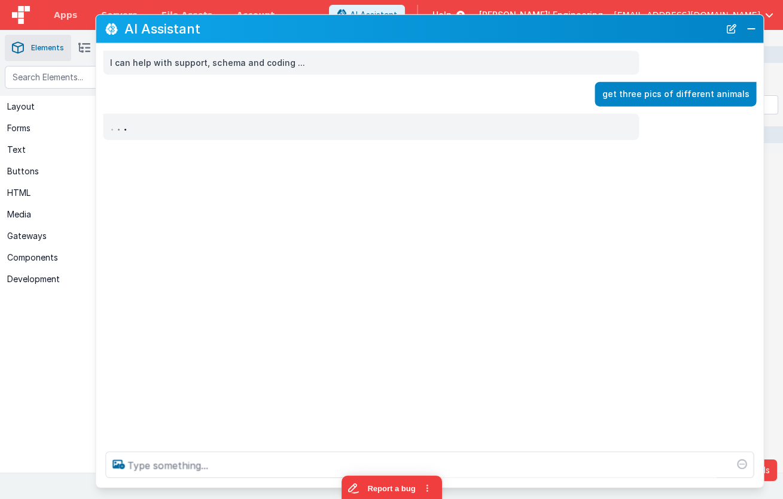
drag, startPoint x: 753, startPoint y: 30, endPoint x: 683, endPoint y: 32, distance: 70.7
click at [753, 30] on button "Close" at bounding box center [751, 28] width 16 height 17
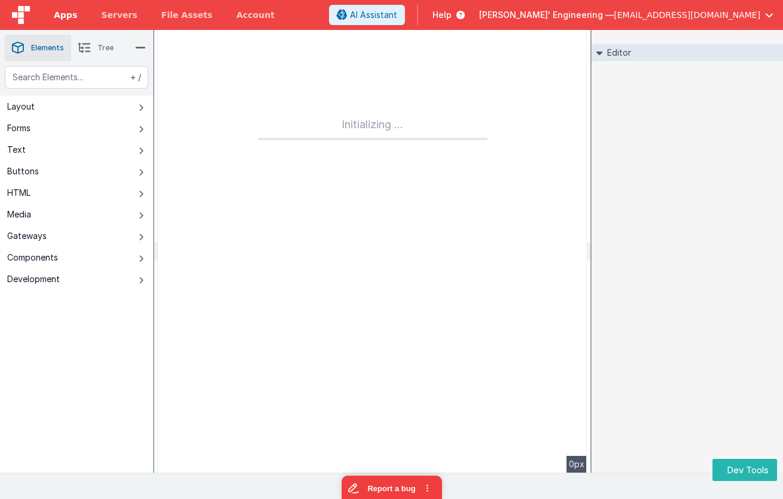
click at [61, 15] on span "Apps" at bounding box center [65, 15] width 23 height 12
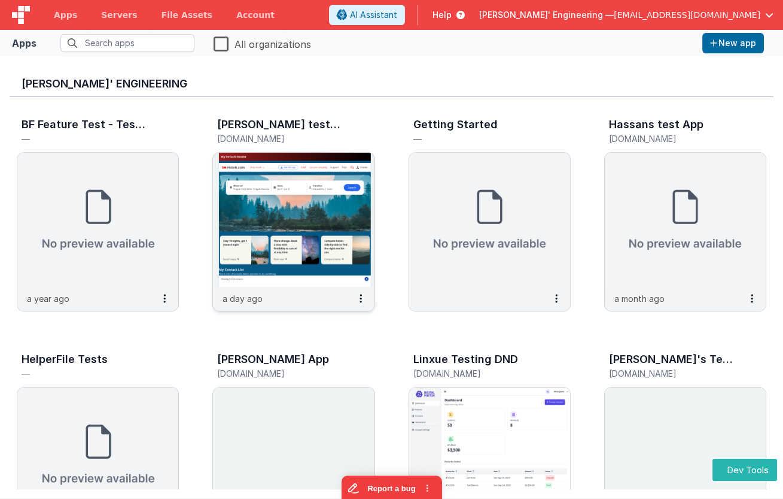
click at [303, 157] on img at bounding box center [293, 220] width 161 height 134
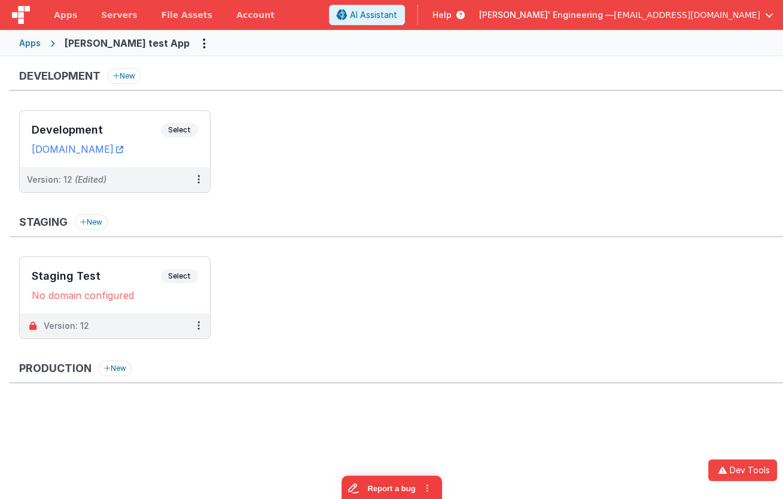
click at [554, 165] on ul "Development Select URLs [DOMAIN_NAME] Version: 12 (Edited)" at bounding box center [401, 157] width 764 height 95
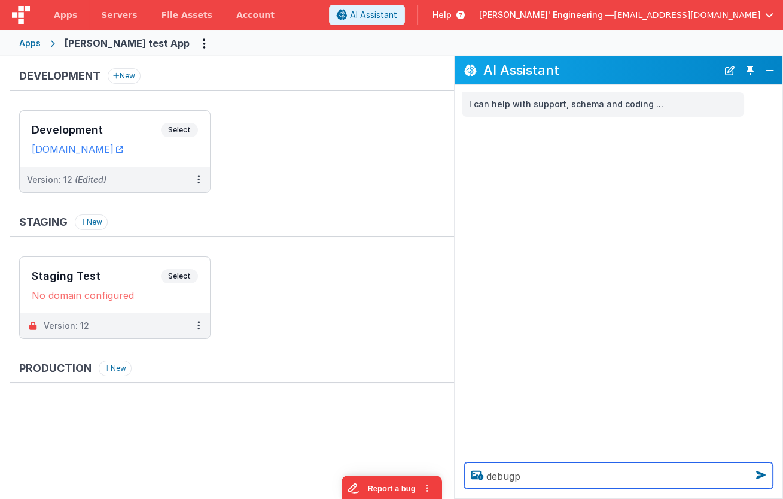
type textarea "debugp"
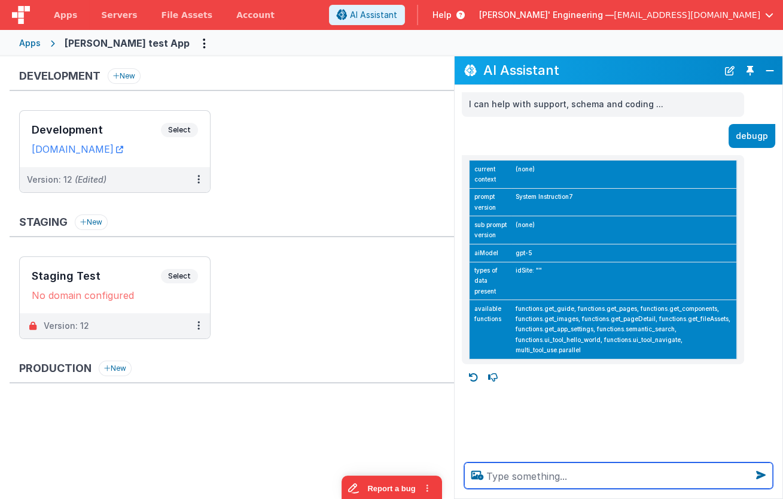
click at [576, 479] on textarea at bounding box center [618, 475] width 309 height 26
type textarea "test the hello world tool"
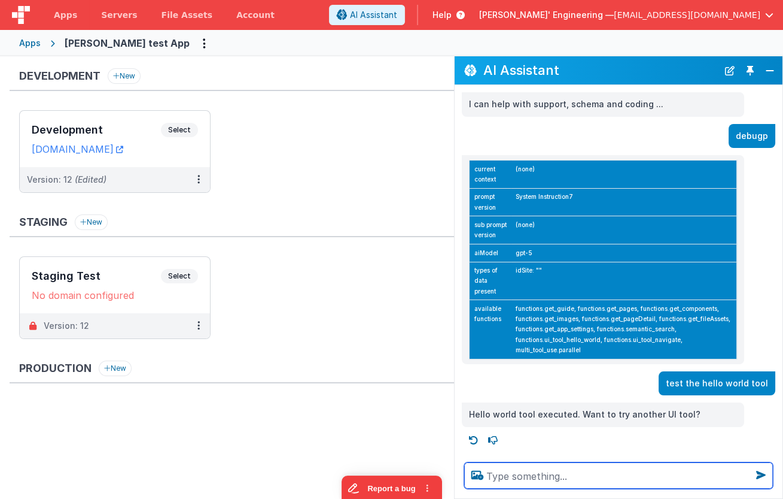
click at [638, 476] on textarea at bounding box center [618, 475] width 309 height 26
type textarea "yes which"
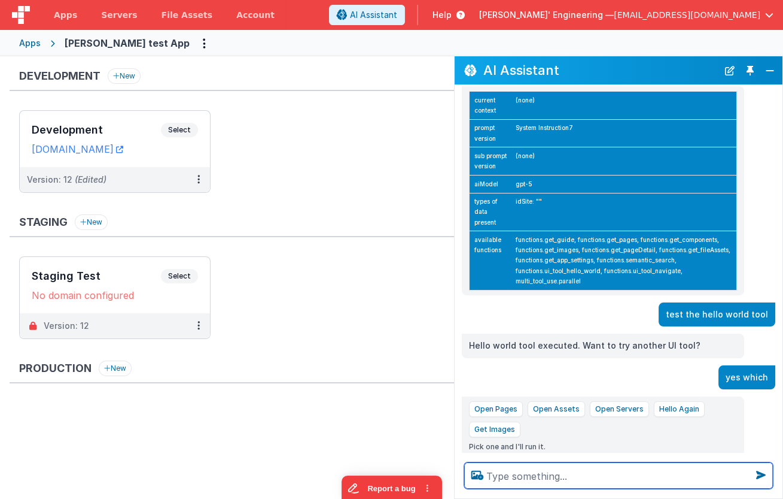
scroll to position [91, 0]
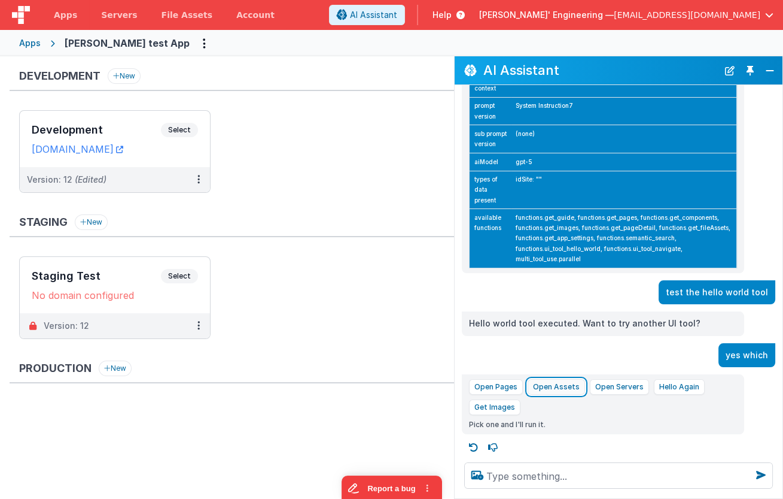
click at [555, 385] on button "Open Assets" at bounding box center [556, 387] width 57 height 16
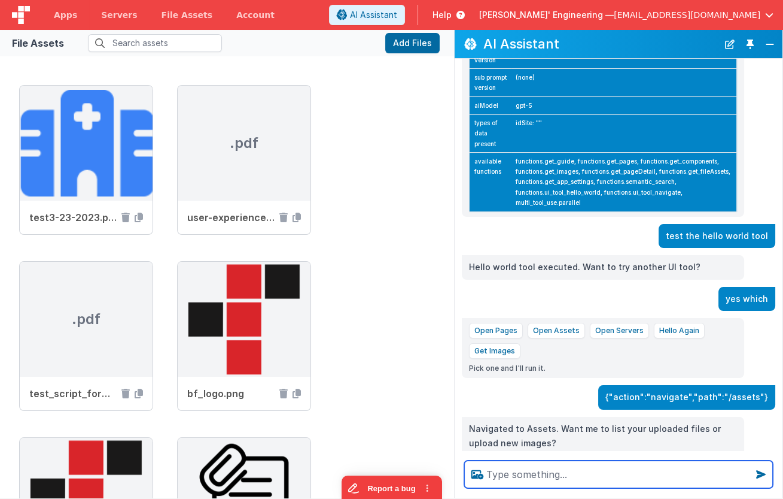
scroll to position [144, 0]
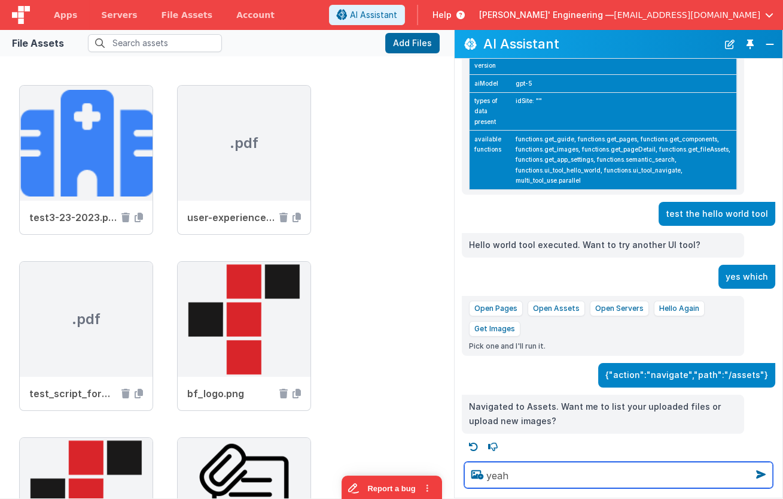
type textarea "yeah"
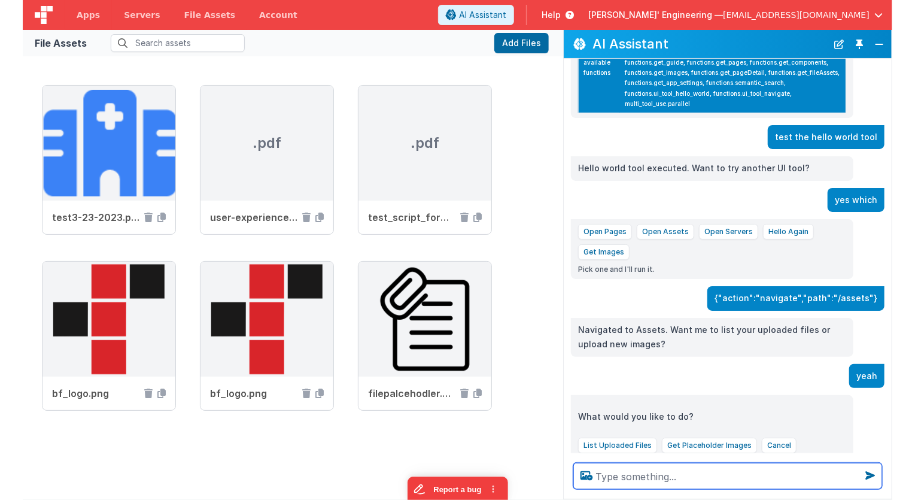
scroll to position [243, 0]
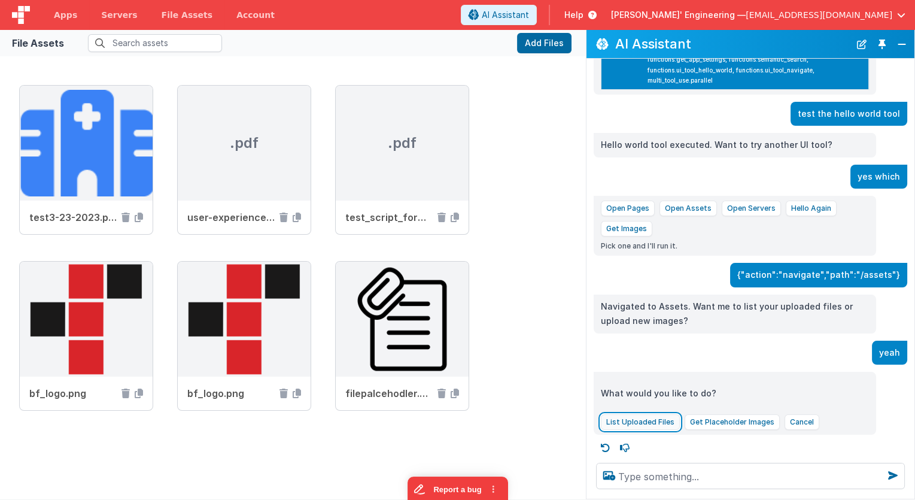
click at [645, 418] on button "List Uploaded Files" at bounding box center [640, 422] width 79 height 16
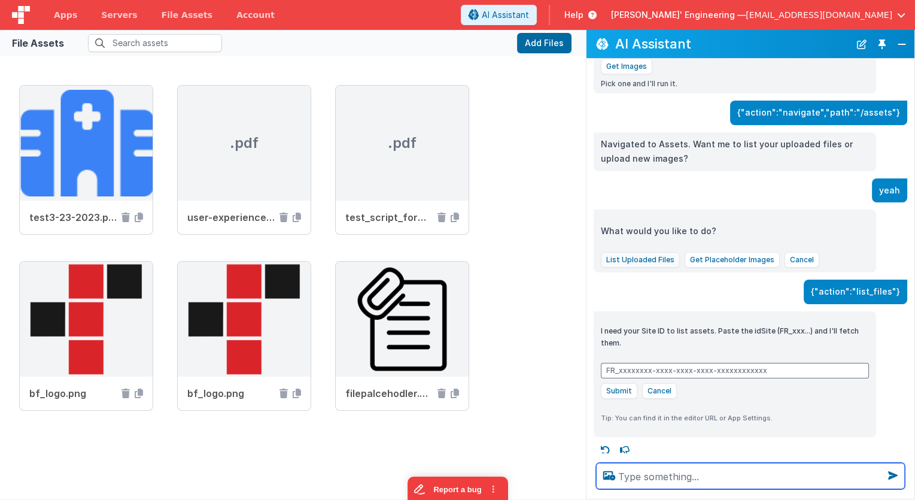
scroll to position [406, 0]
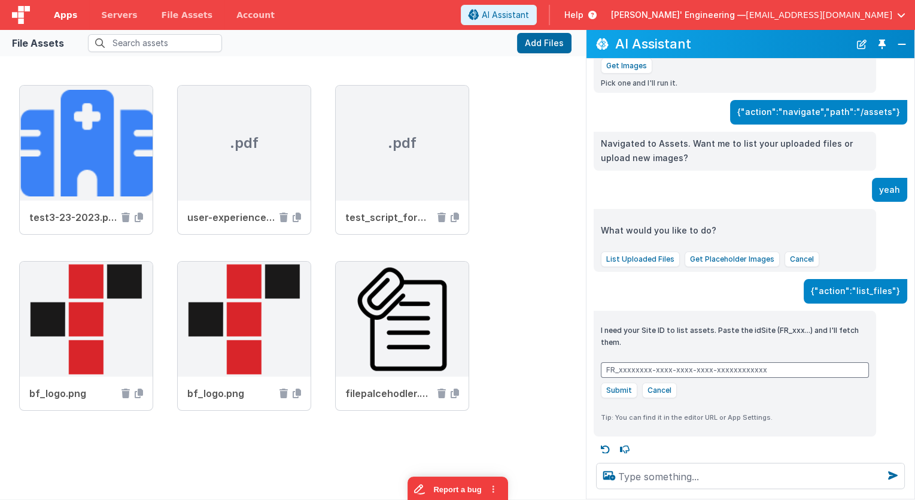
click at [71, 17] on span "Apps" at bounding box center [65, 15] width 23 height 12
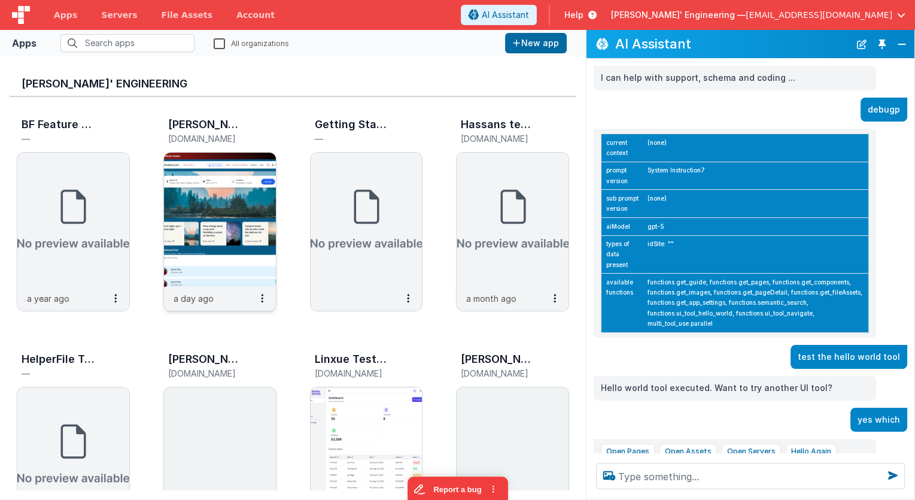
click at [203, 202] on img at bounding box center [220, 220] width 112 height 134
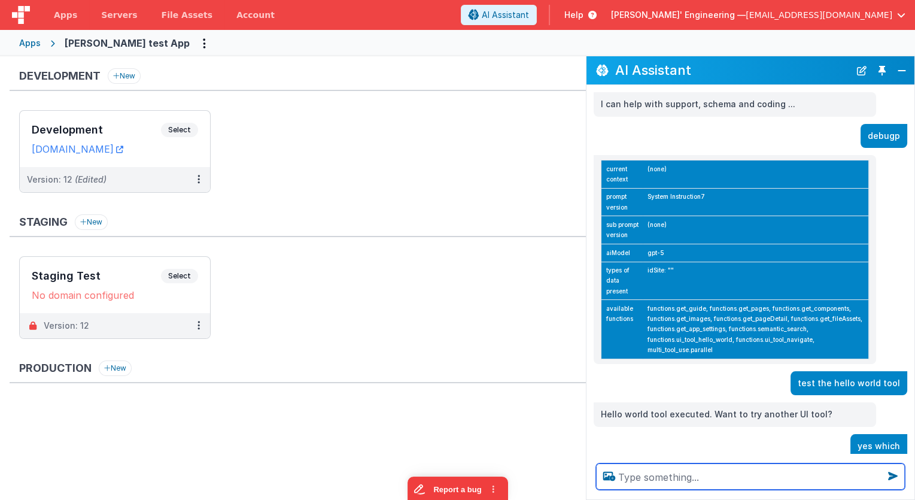
click at [642, 480] on textarea at bounding box center [750, 476] width 309 height 26
type textarea "u should have now"
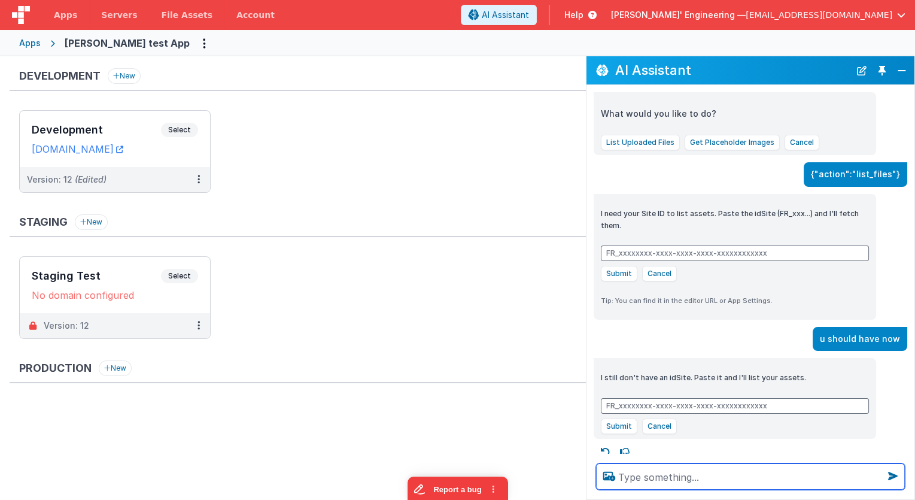
scroll to position [549, 0]
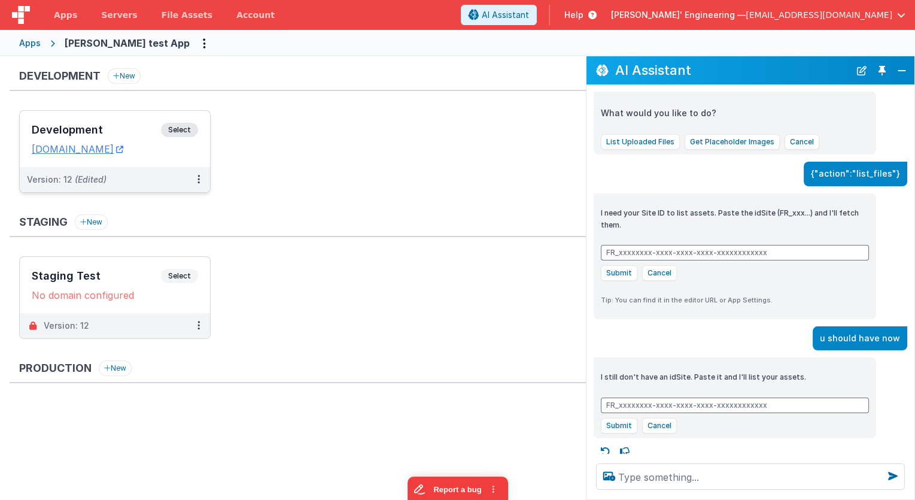
click at [170, 124] on span "Select" at bounding box center [179, 130] width 37 height 14
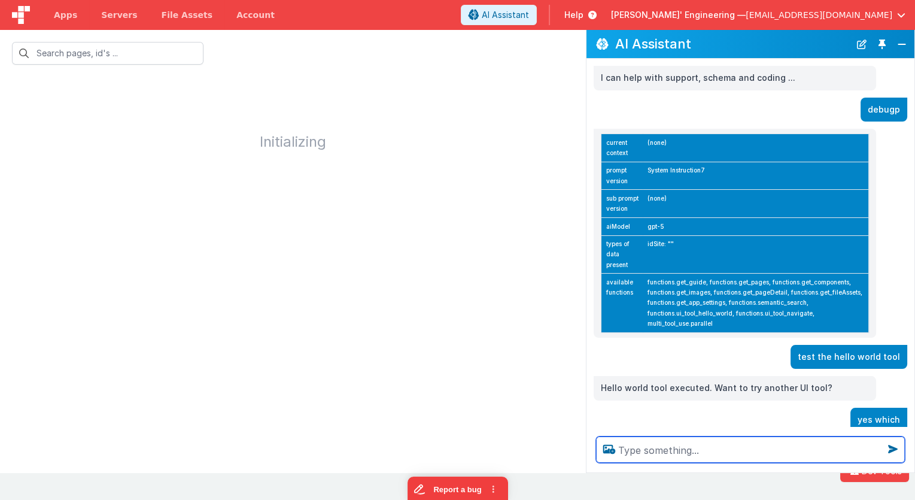
click at [656, 458] on textarea at bounding box center [750, 449] width 309 height 26
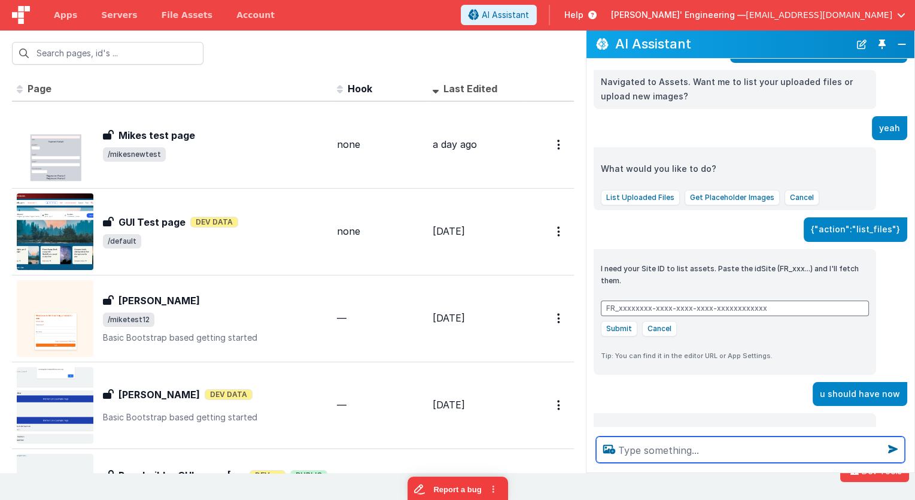
scroll to position [551, 0]
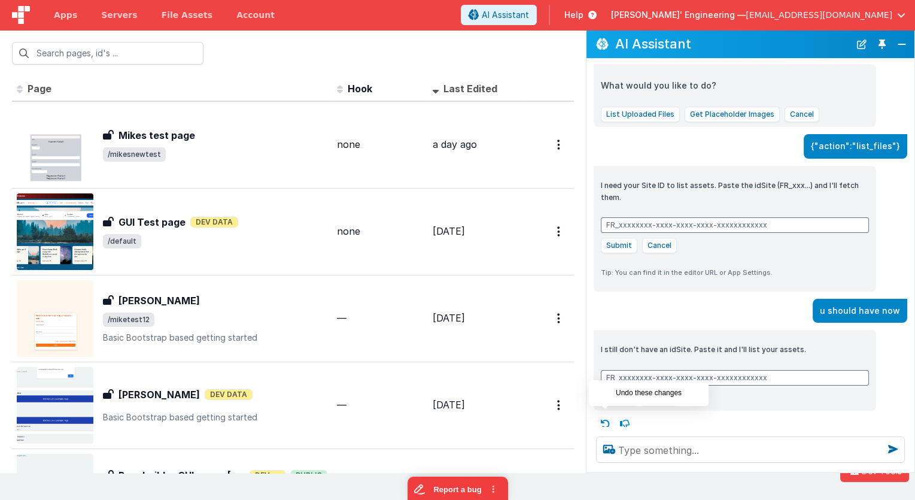
click at [606, 420] on icon at bounding box center [605, 423] width 19 height 19
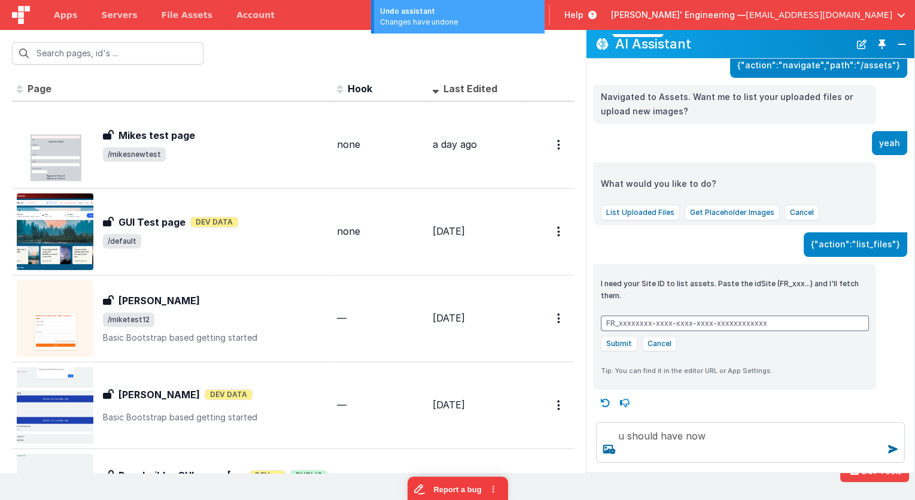
scroll to position [446, 0]
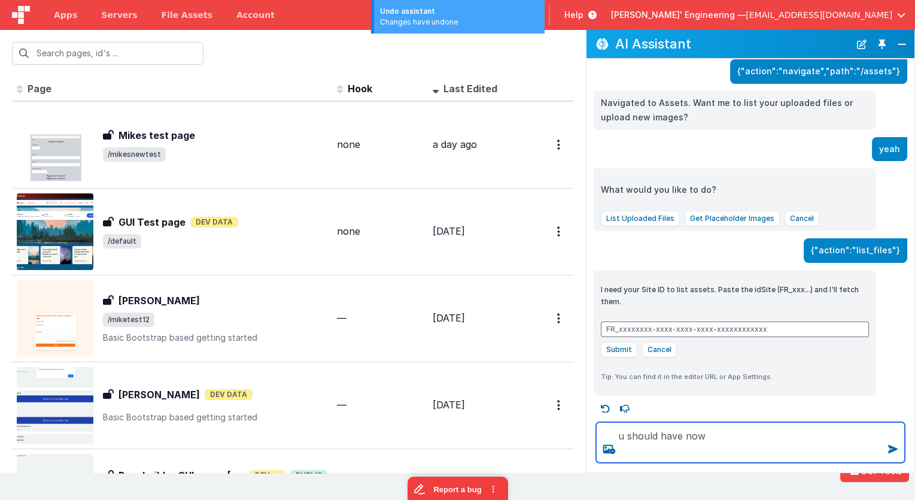
click at [700, 437] on textarea "u should have now" at bounding box center [750, 442] width 309 height 41
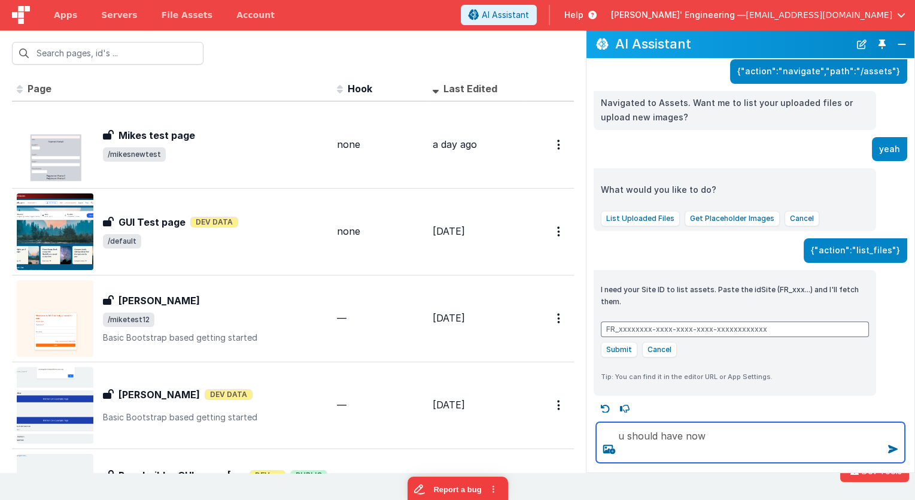
type textarea "u should have now"
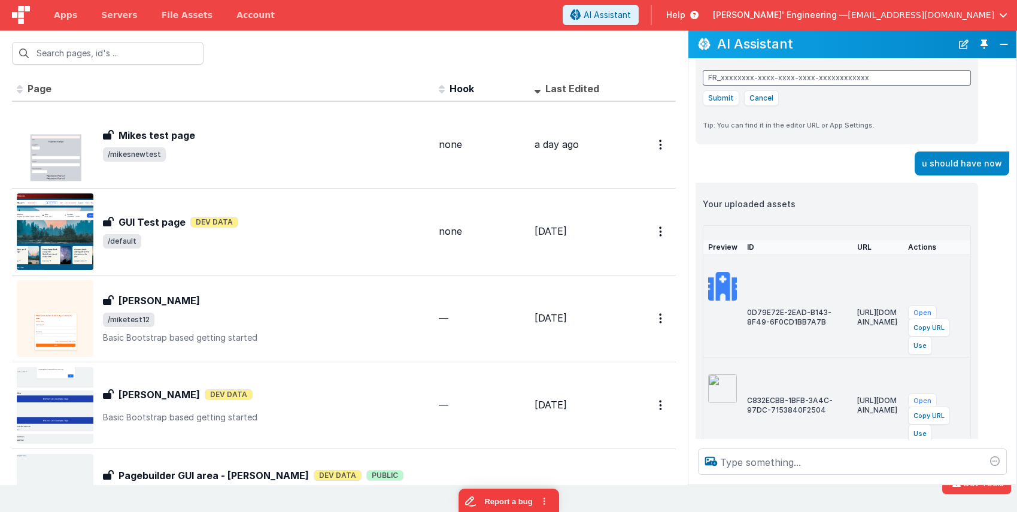
scroll to position [807, 0]
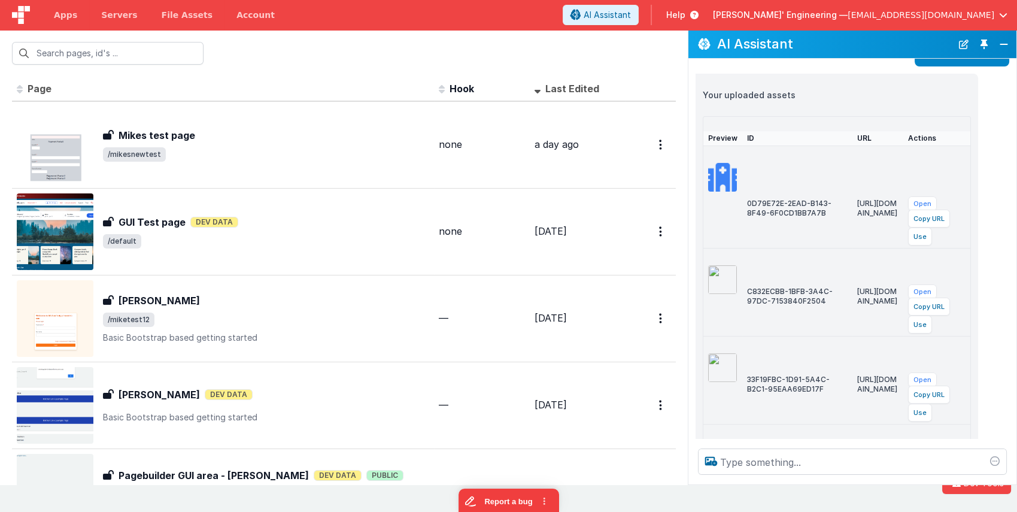
click at [685, 123] on div "Id Page Description Hook Last Edited FR_E0C135AD-12CF-C14C-BA37-7849516A90EA Mi…" at bounding box center [344, 281] width 688 height 408
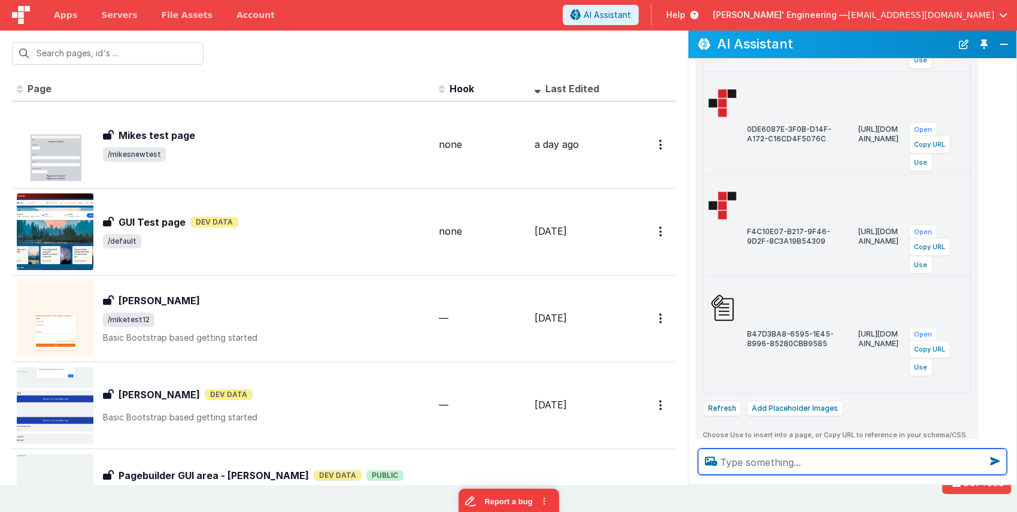
scroll to position [1183, 0]
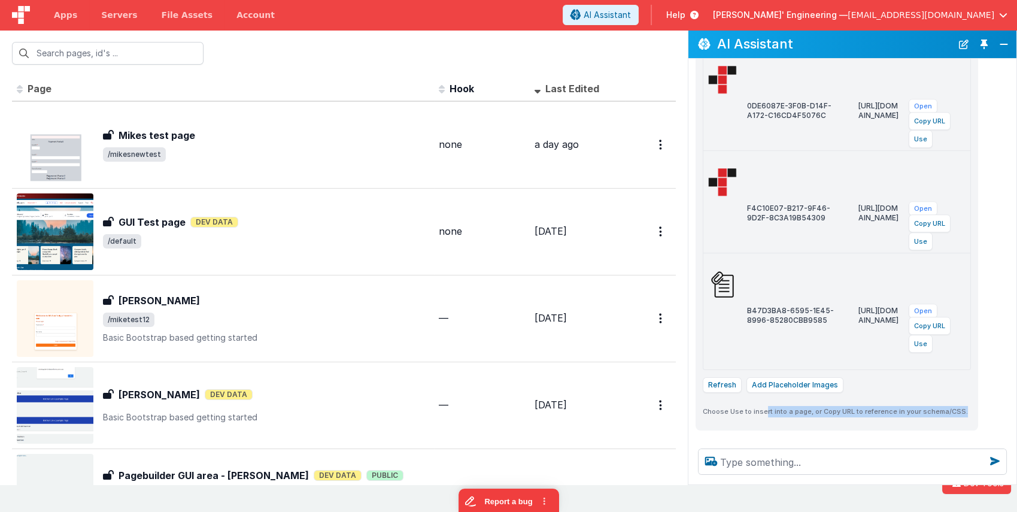
drag, startPoint x: 707, startPoint y: 428, endPoint x: 761, endPoint y: 393, distance: 65.2
click at [761, 393] on div "I can help with support, schema and coding ... debugp current context (none) pr…" at bounding box center [852, 249] width 328 height 380
click at [761, 406] on p "Choose Use to insert into a page, or Copy URL to reference in your schema/CSS." at bounding box center [837, 411] width 268 height 11
click at [709, 434] on icon at bounding box center [707, 443] width 19 height 19
type textarea "u should have now"
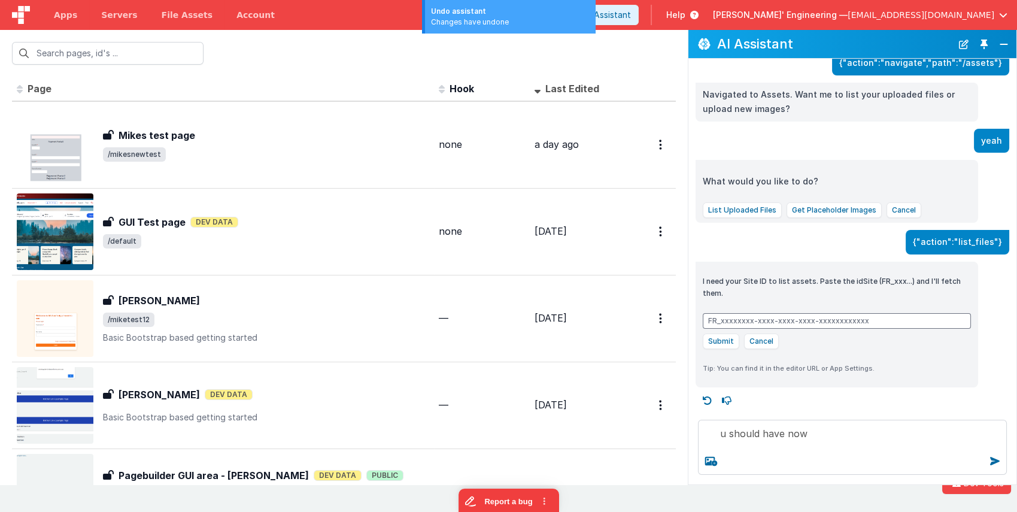
scroll to position [449, 0]
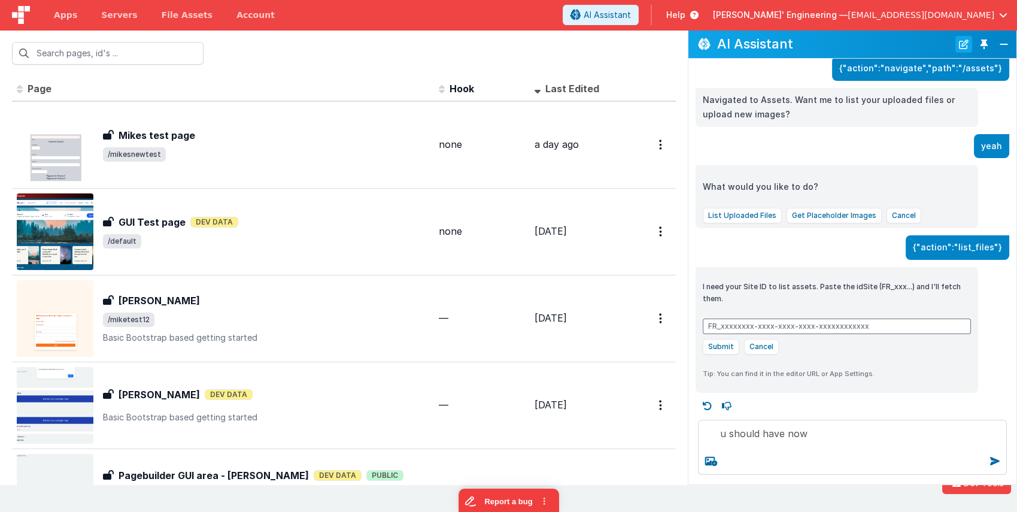
click at [783, 42] on button "New Chat" at bounding box center [963, 44] width 17 height 17
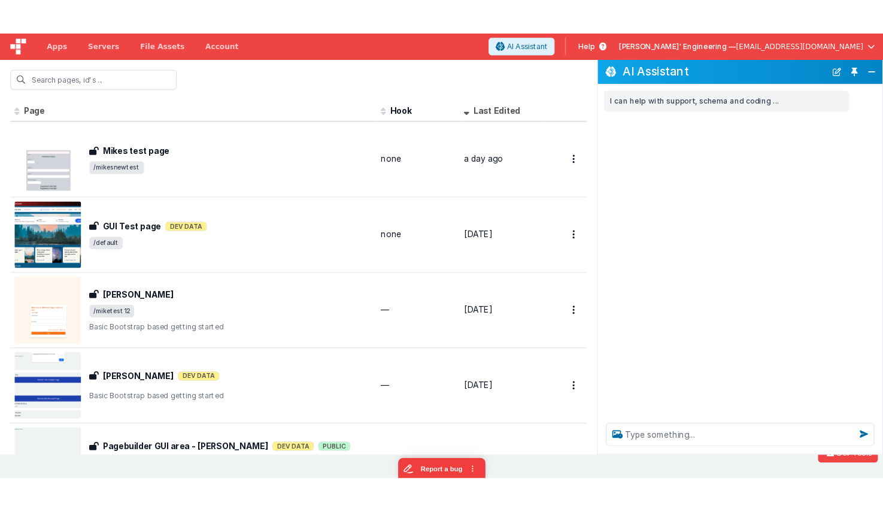
scroll to position [0, 0]
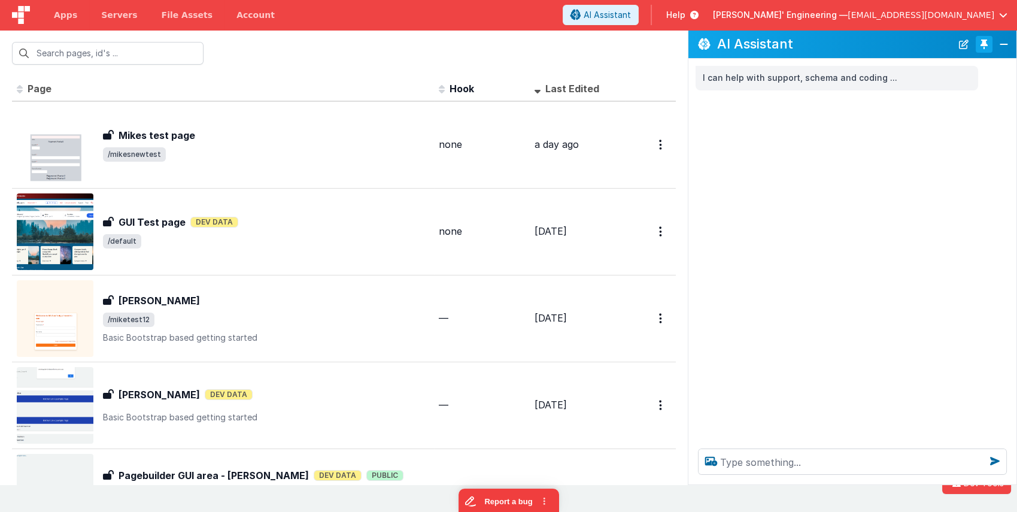
click at [783, 50] on button "Toggle Pin" at bounding box center [983, 44] width 17 height 17
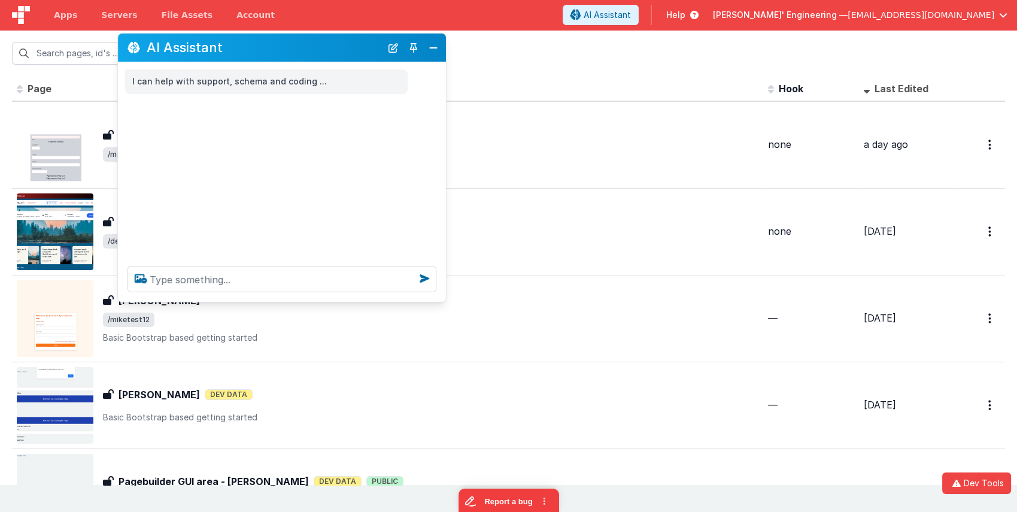
drag, startPoint x: 243, startPoint y: 214, endPoint x: 371, endPoint y: 81, distance: 184.5
click at [317, 44] on h2 "AI Assistant" at bounding box center [264, 47] width 235 height 14
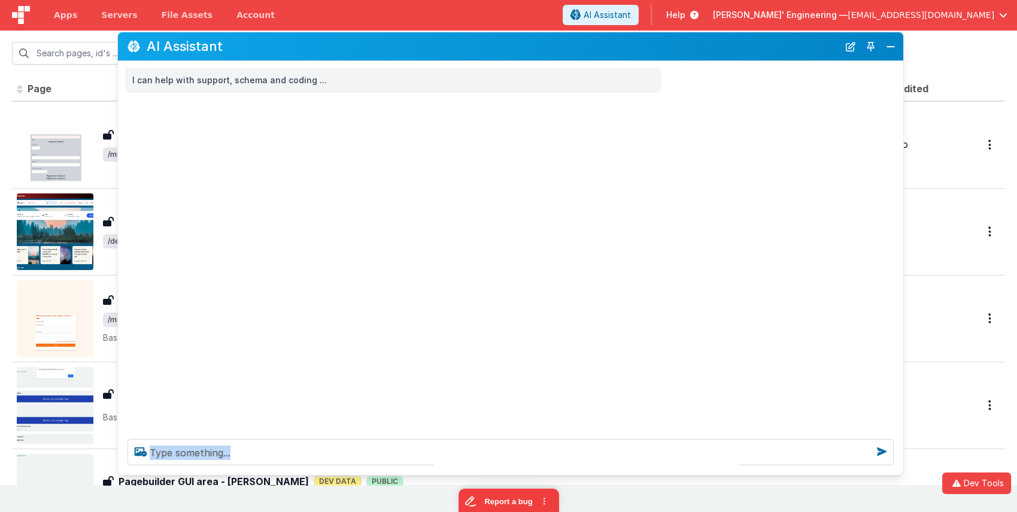
drag, startPoint x: 443, startPoint y: 300, endPoint x: 895, endPoint y: 474, distance: 484.0
click at [783, 475] on div at bounding box center [510, 451] width 785 height 45
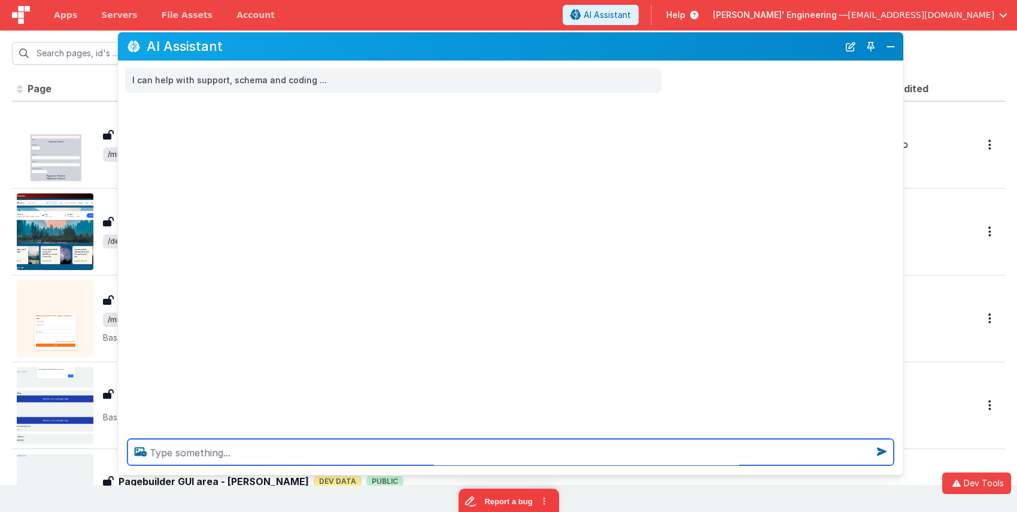
click at [783, 458] on textarea at bounding box center [510, 452] width 766 height 26
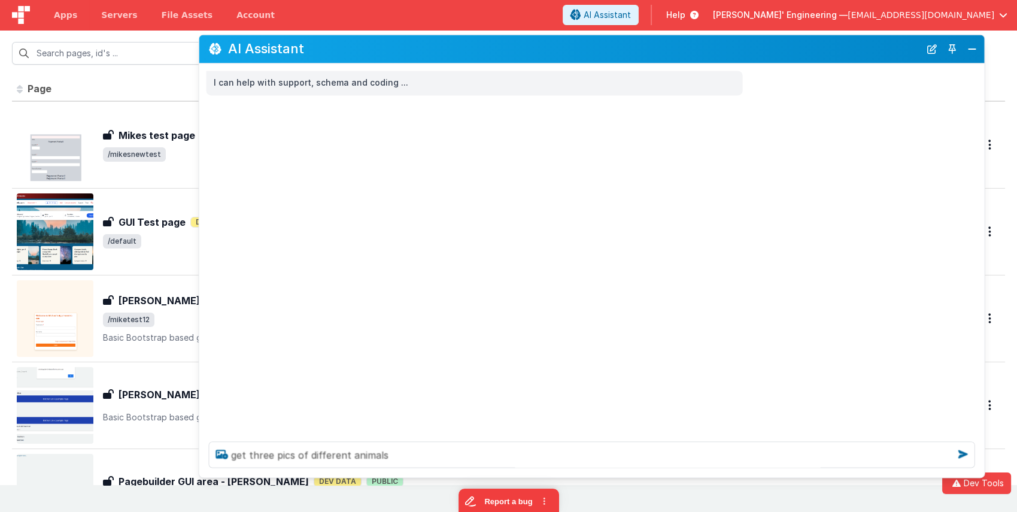
drag, startPoint x: 786, startPoint y: 47, endPoint x: 839, endPoint y: 51, distance: 52.8
click at [783, 51] on h2 "AI Assistant" at bounding box center [574, 49] width 692 height 14
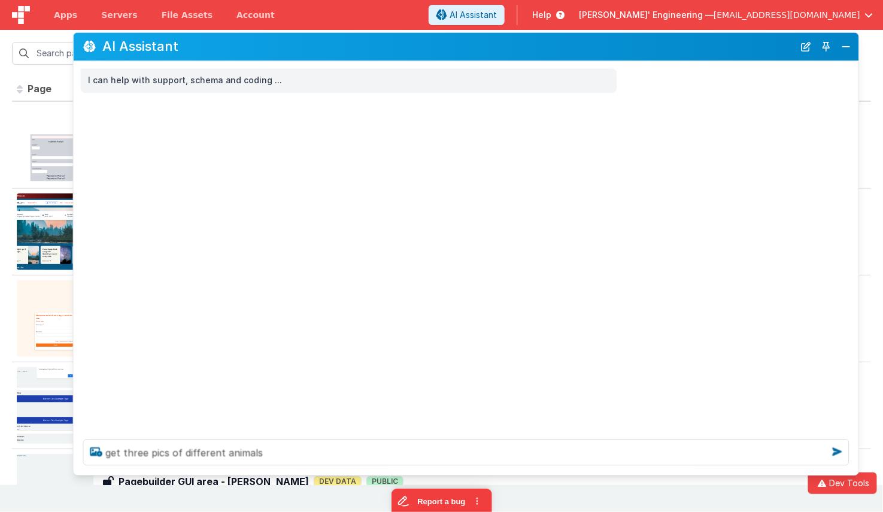
drag, startPoint x: 314, startPoint y: 56, endPoint x: 171, endPoint y: 63, distance: 142.6
click at [193, 54] on h2 "AI Assistant" at bounding box center [448, 46] width 692 height 14
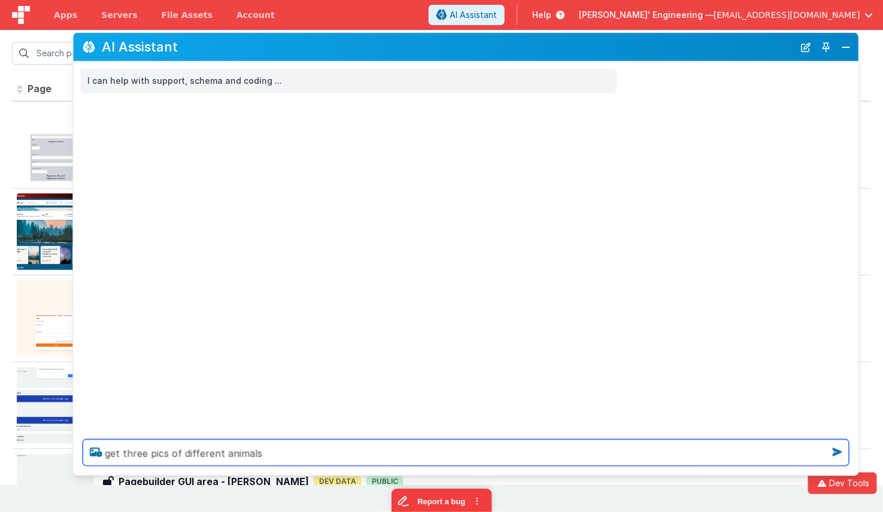
click at [423, 458] on textarea "get three pics of different animals" at bounding box center [466, 452] width 766 height 26
type textarea "get three pics of different animals"
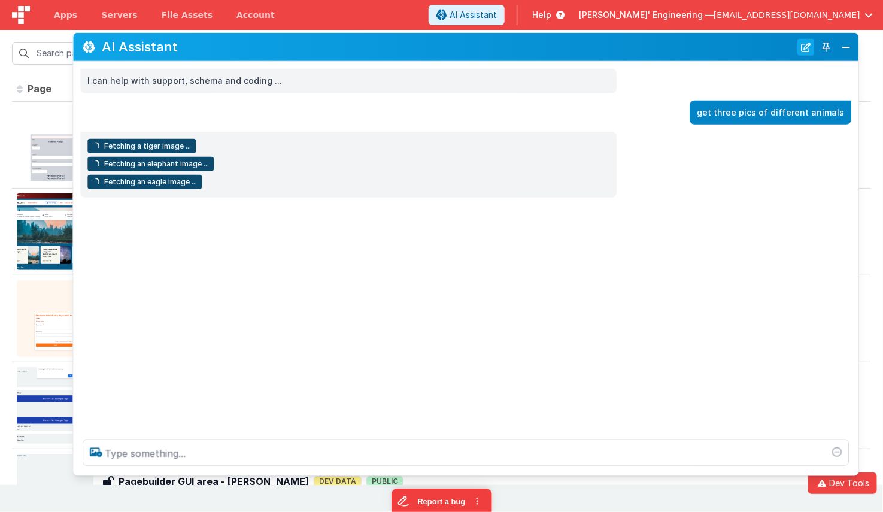
click at [783, 49] on button "New Chat" at bounding box center [805, 46] width 17 height 17
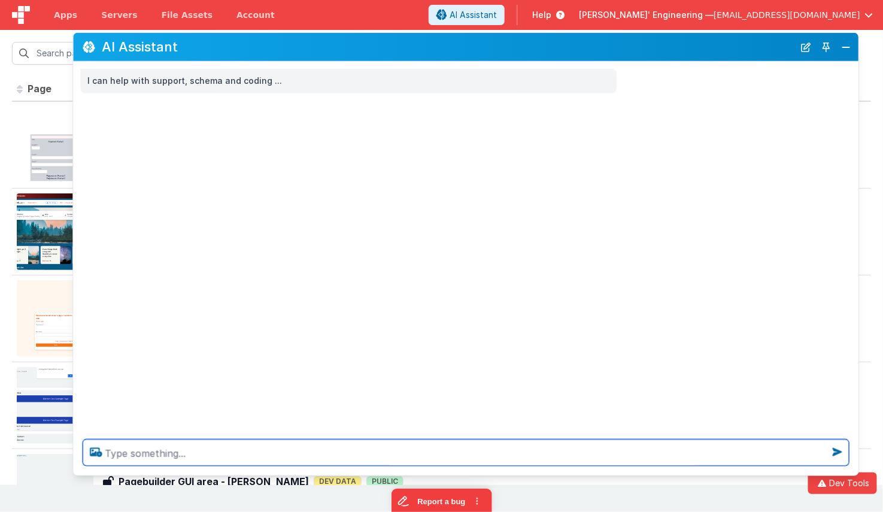
click at [500, 455] on textarea at bounding box center [466, 452] width 766 height 26
type textarea "run the hello world tool three times"
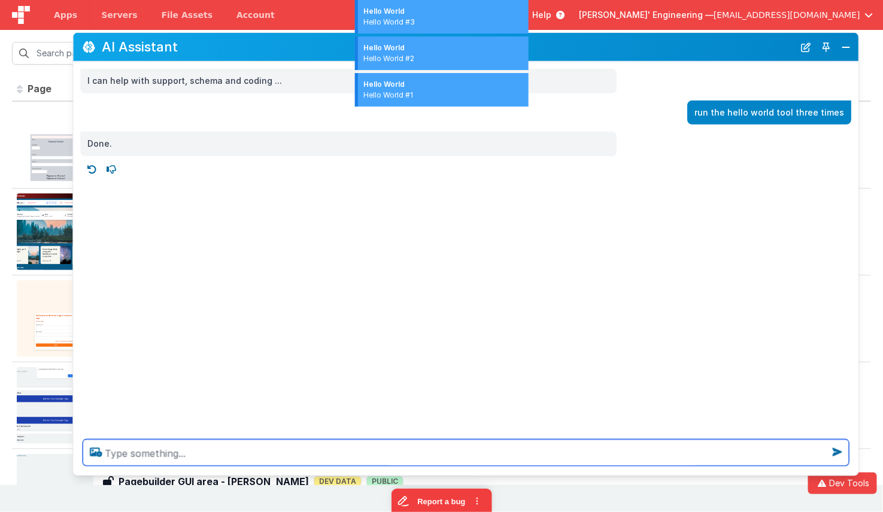
click at [492, 461] on textarea at bounding box center [466, 452] width 766 height 26
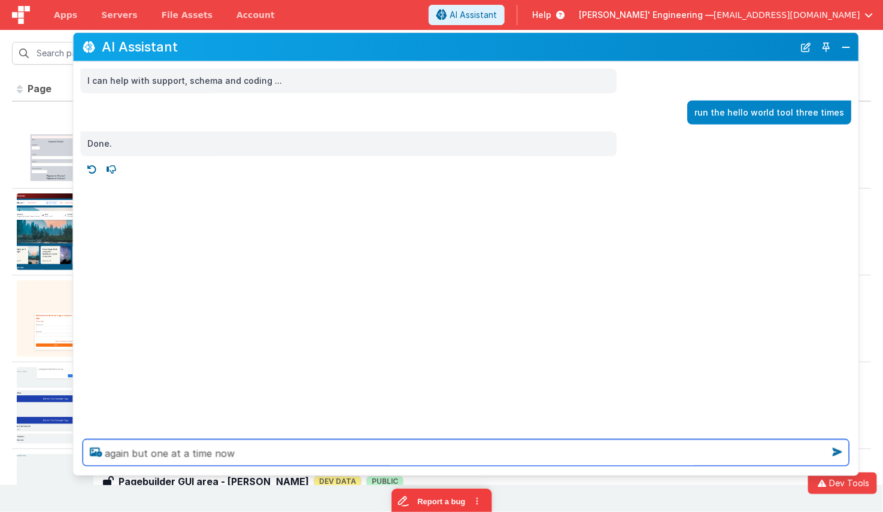
type textarea "again but one at a time now"
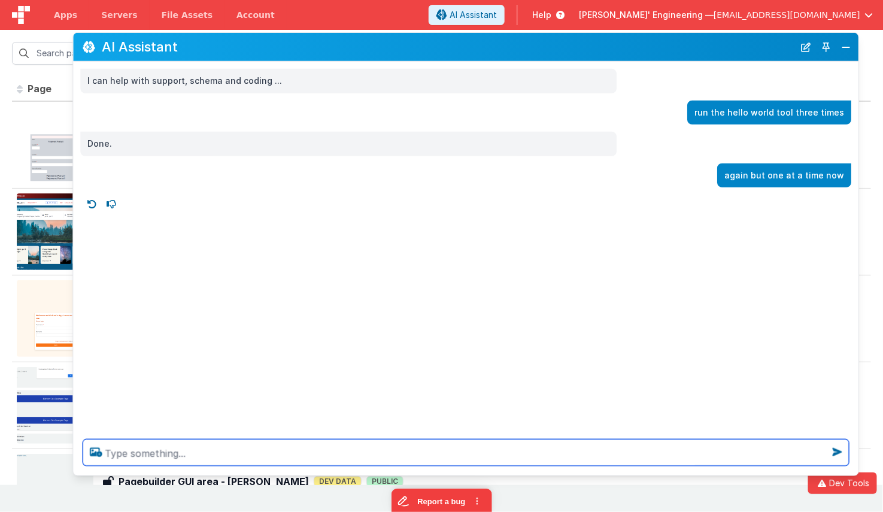
click at [404, 459] on textarea at bounding box center [466, 452] width 766 height 26
type textarea "who many did you do"
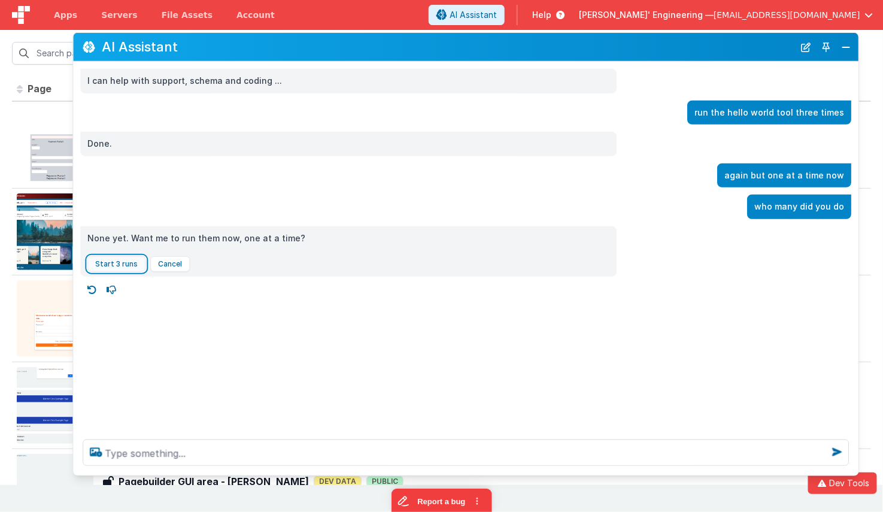
click at [124, 266] on button "Start 3 runs" at bounding box center [116, 264] width 58 height 16
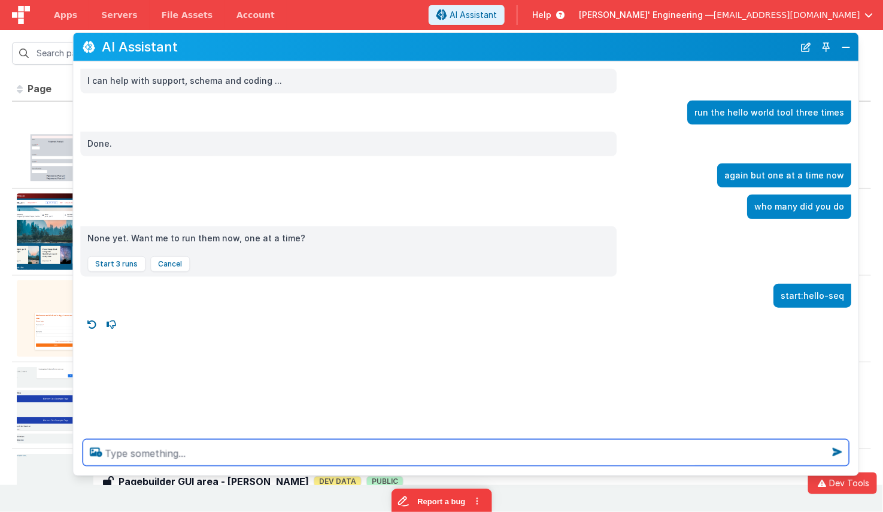
click at [296, 455] on textarea at bounding box center [466, 452] width 766 height 26
type textarea "run a hello world and then after if that is good, get a pic of a girraffe"
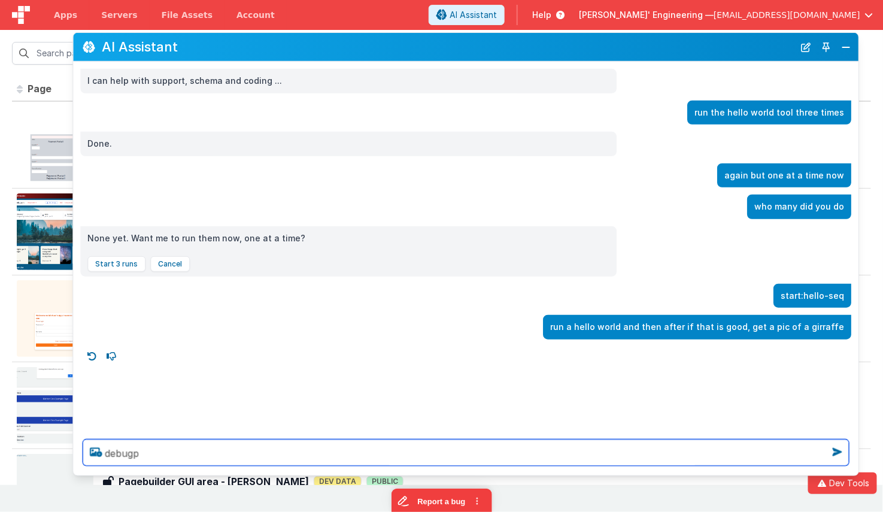
type textarea "debugp"
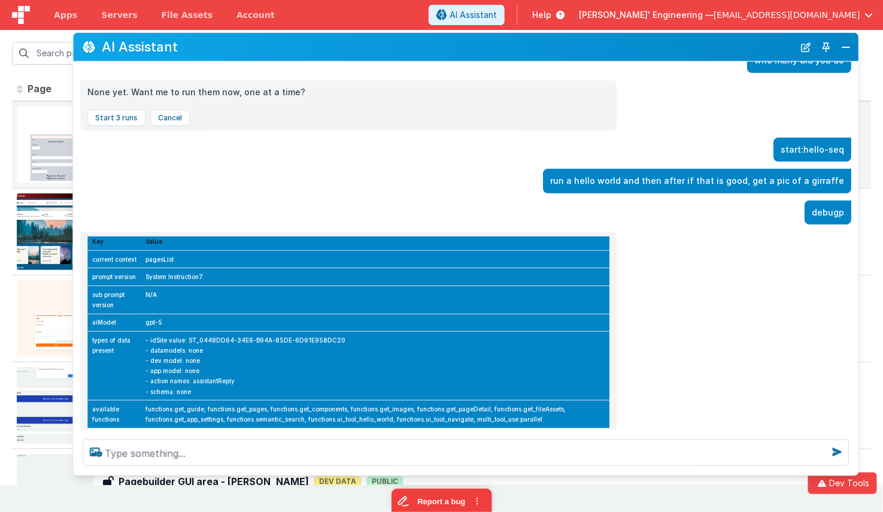
scroll to position [169, 0]
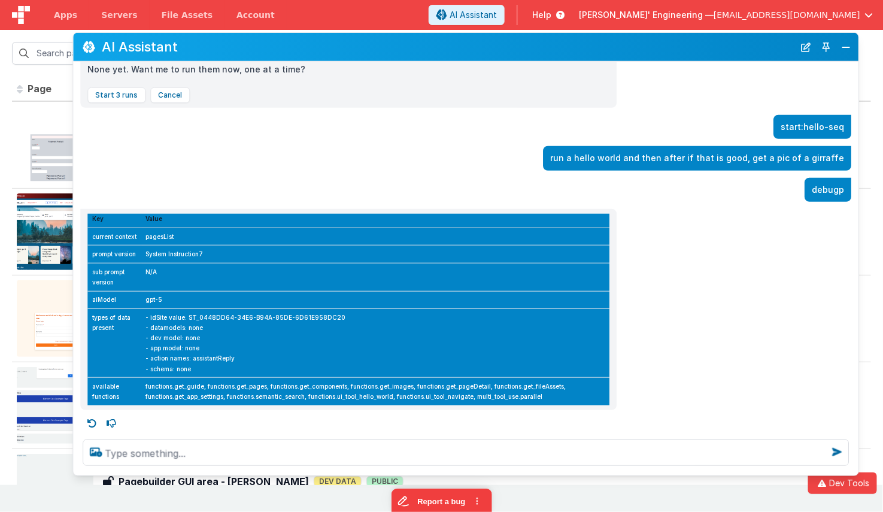
drag, startPoint x: 801, startPoint y: 49, endPoint x: 779, endPoint y: 66, distance: 28.2
click at [783, 49] on button "New Chat" at bounding box center [805, 46] width 17 height 17
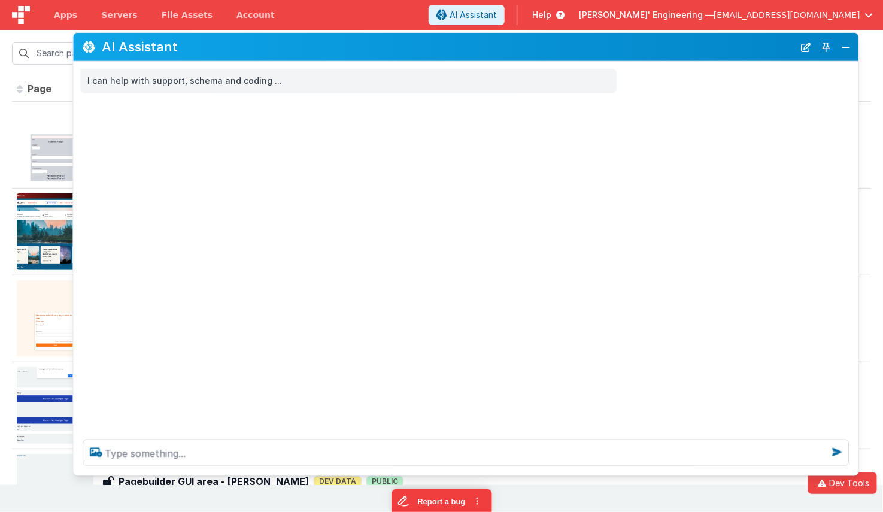
scroll to position [0, 0]
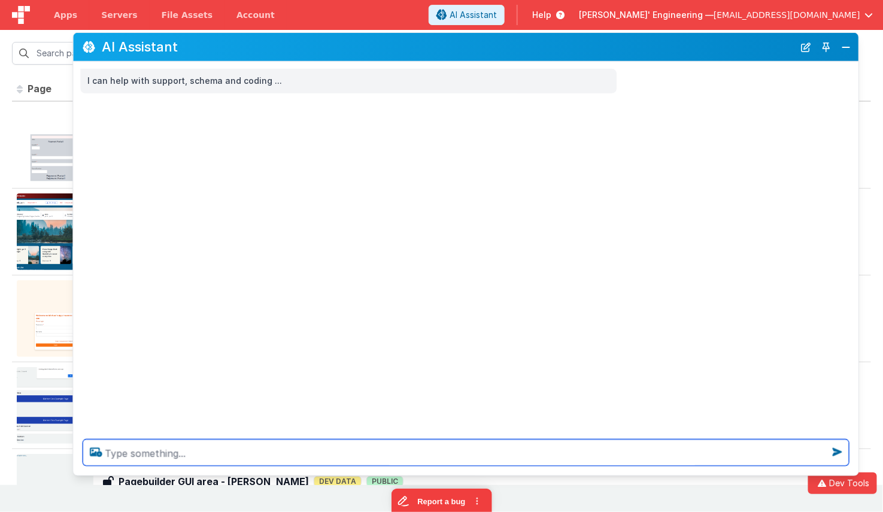
click at [217, 452] on textarea at bounding box center [466, 452] width 766 height 26
type textarea "get three images of different annimals"
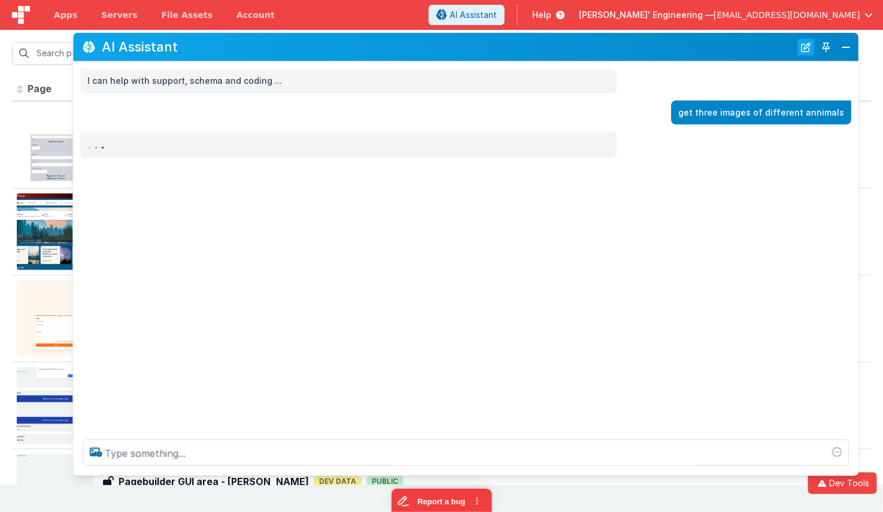
click at [783, 47] on button "New Chat" at bounding box center [805, 46] width 17 height 17
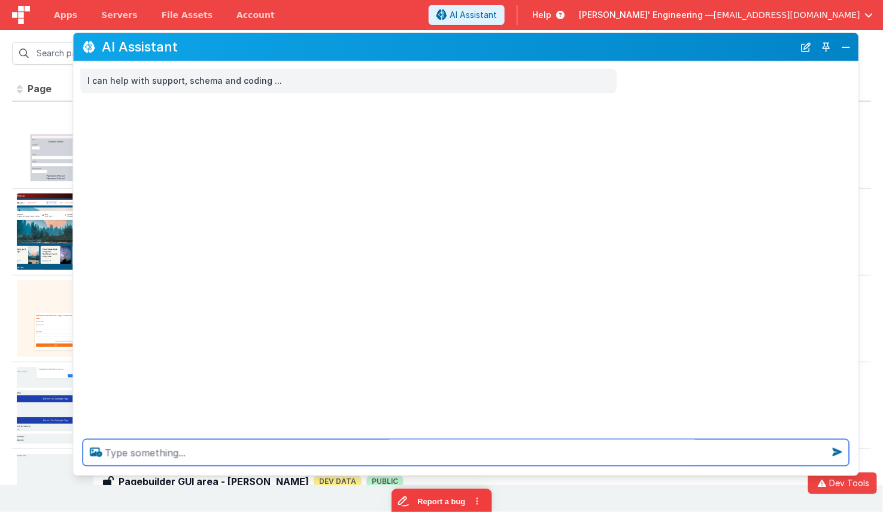
click at [324, 456] on textarea at bounding box center [466, 452] width 766 height 26
click at [307, 442] on textarea at bounding box center [466, 452] width 766 height 26
type textarea "get three animal pics of diff animals"
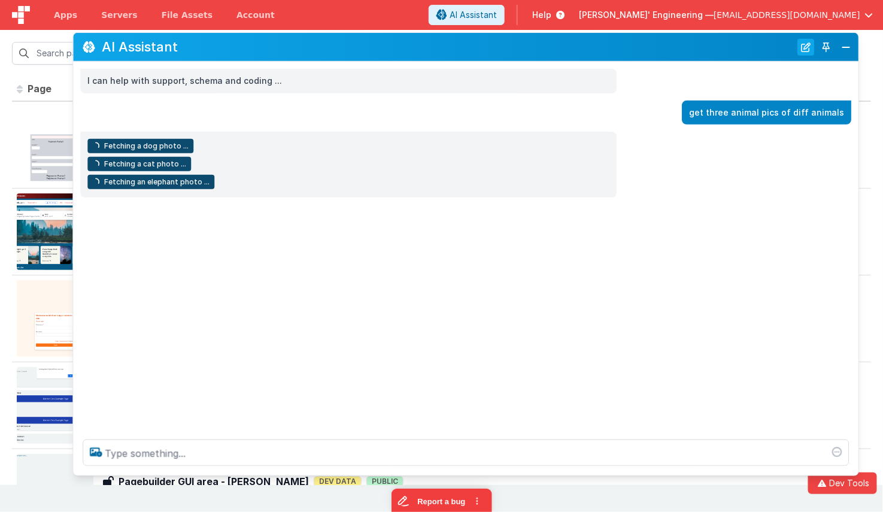
click at [783, 49] on button "New Chat" at bounding box center [805, 46] width 17 height 17
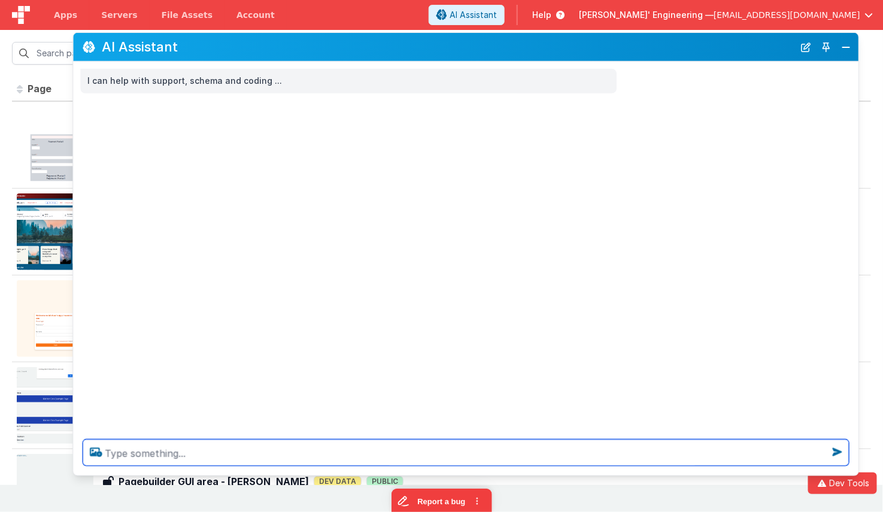
click at [462, 454] on textarea at bounding box center [466, 452] width 766 height 26
type textarea "get three animal images of diff animals"
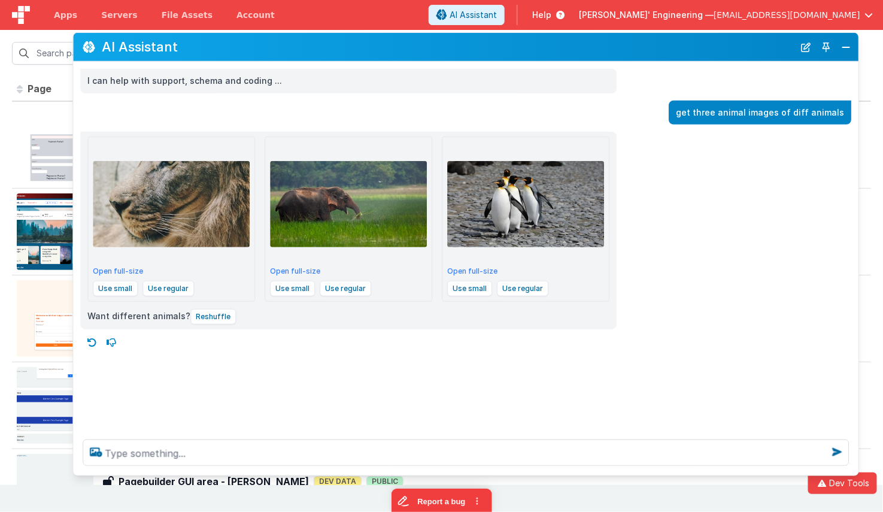
click at [90, 339] on icon at bounding box center [92, 342] width 19 height 19
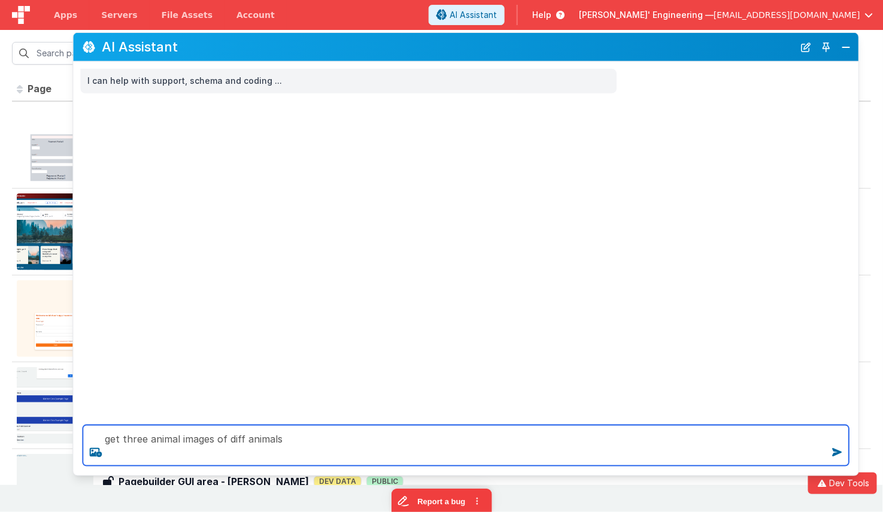
click at [350, 443] on textarea "get three animal images of diff animals" at bounding box center [466, 445] width 766 height 41
type textarea "get three animal images of diff animals"
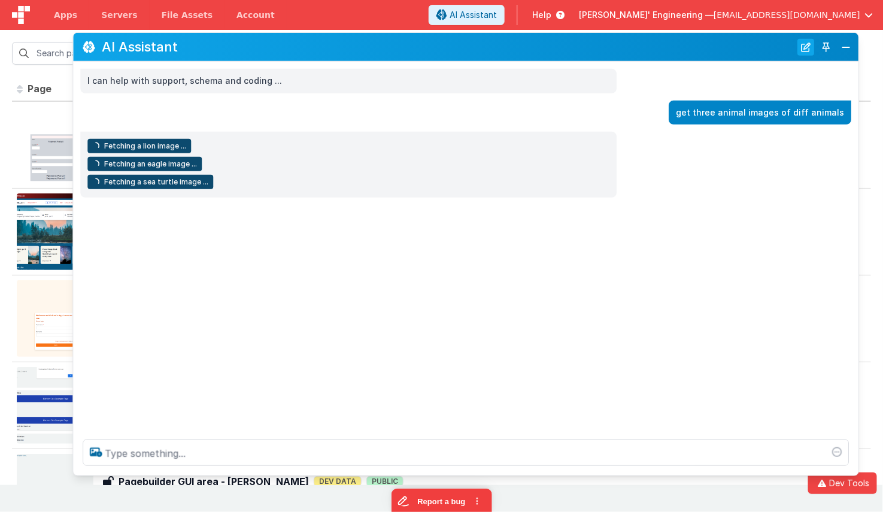
click at [783, 47] on button "New Chat" at bounding box center [805, 46] width 17 height 17
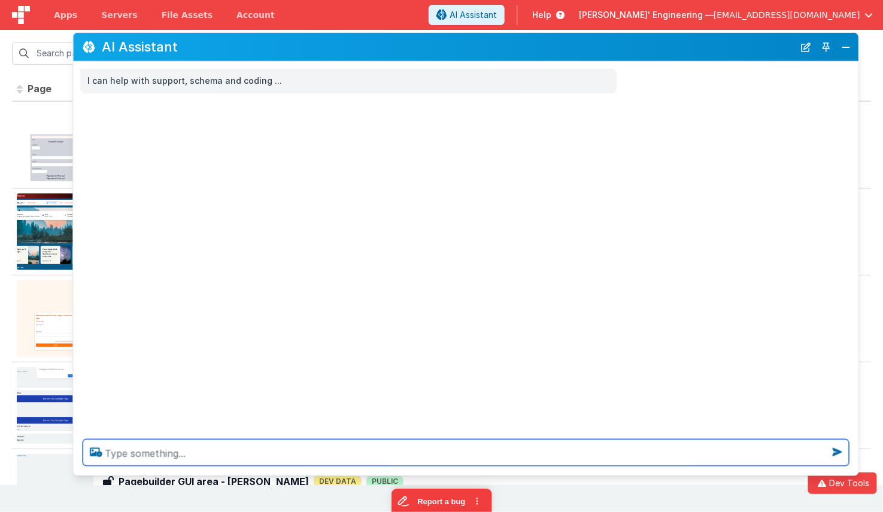
click at [371, 449] on textarea at bounding box center [466, 452] width 766 height 26
drag, startPoint x: 146, startPoint y: 454, endPoint x: 215, endPoint y: 458, distance: 68.9
click at [146, 454] on textarea "get three images" at bounding box center [466, 452] width 766 height 26
type textarea "get three animal images"
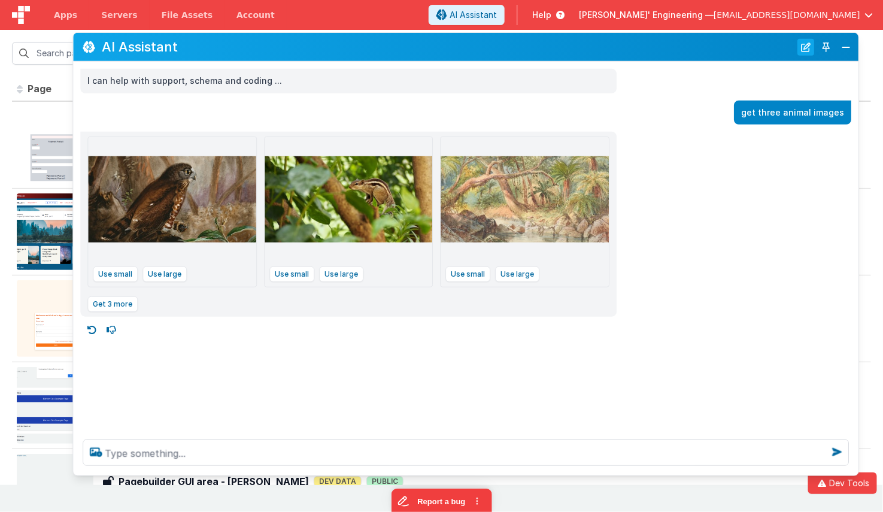
click at [783, 47] on button "New Chat" at bounding box center [805, 46] width 17 height 17
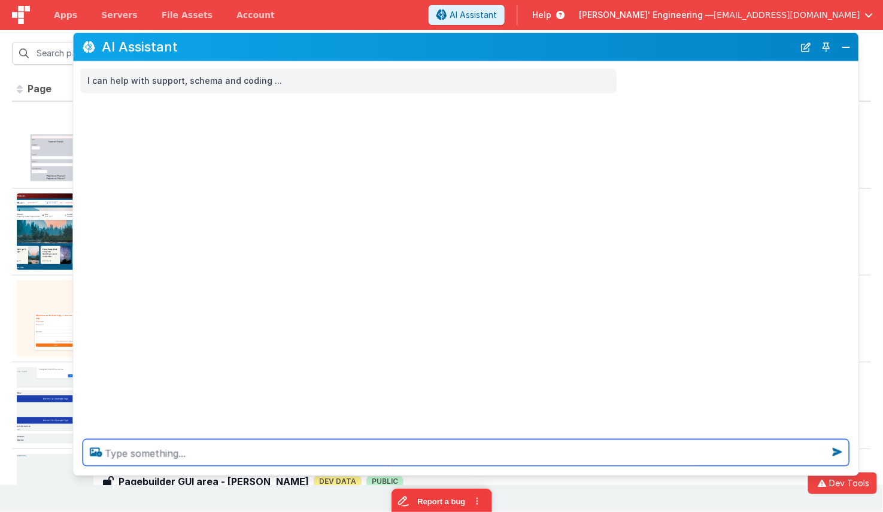
click at [376, 450] on textarea at bounding box center [466, 452] width 766 height 26
type textarea "get three different animal pics"
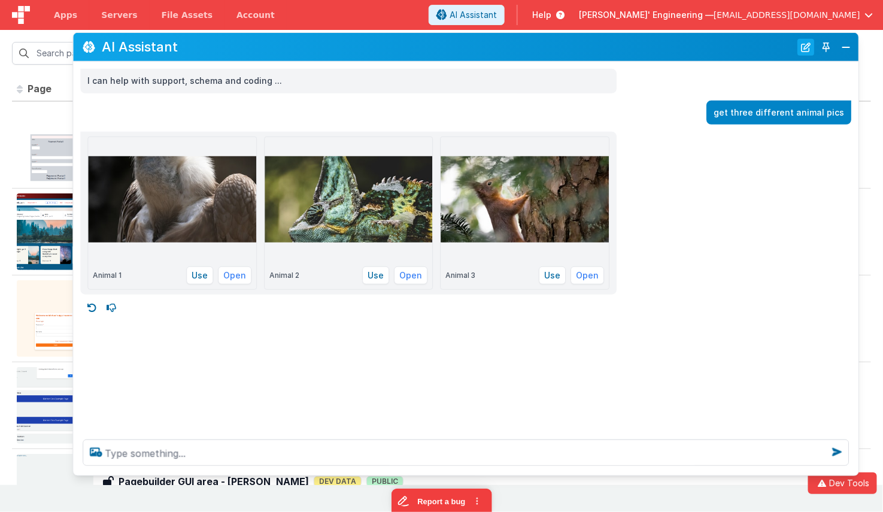
click at [783, 43] on button "New Chat" at bounding box center [805, 46] width 17 height 17
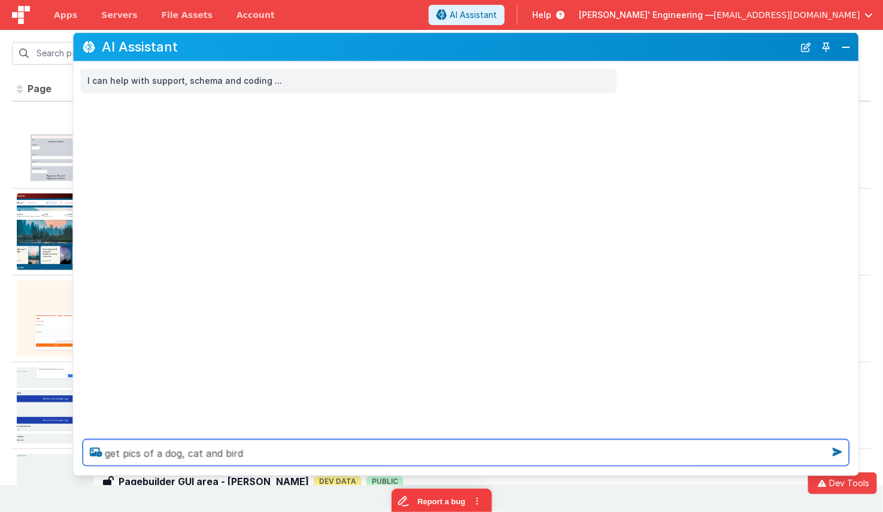
type textarea "get pics of a dog, cat and bird"
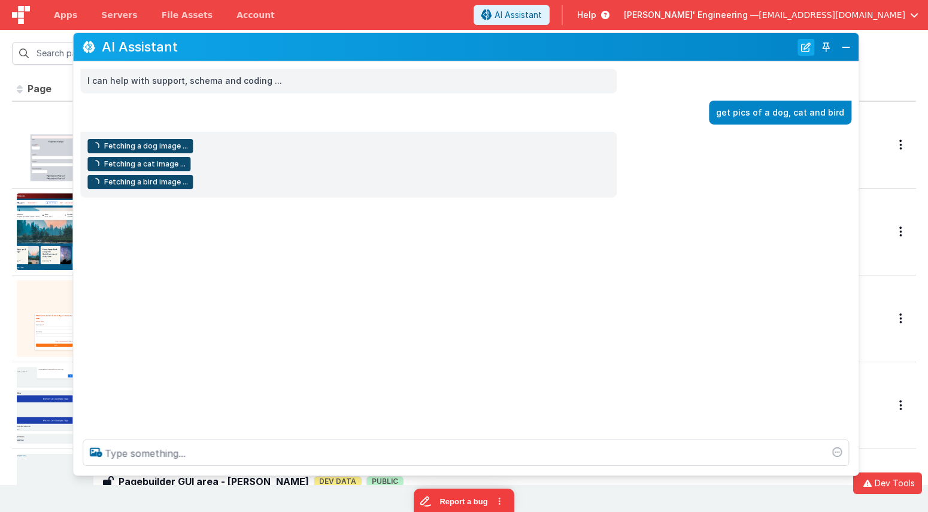
click at [783, 48] on button "New Chat" at bounding box center [805, 46] width 17 height 17
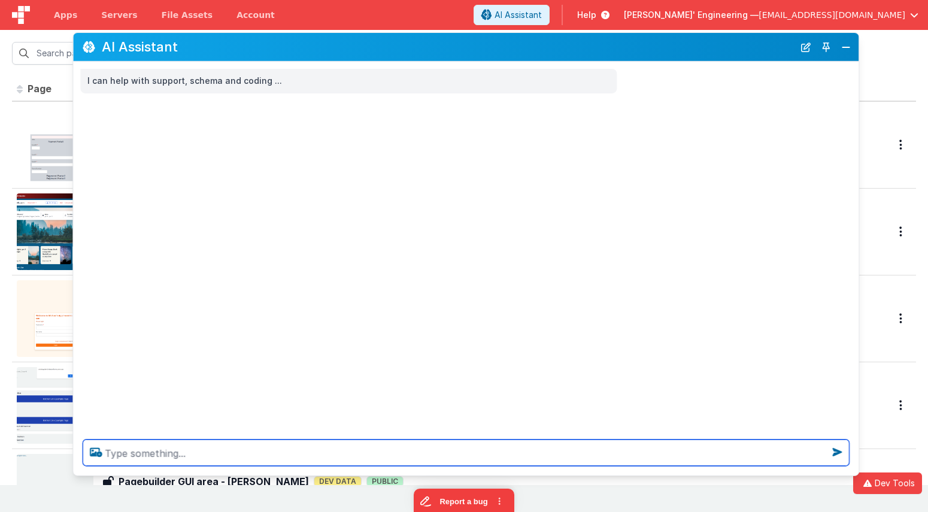
click at [331, 458] on textarea at bounding box center [466, 452] width 766 height 26
type textarea "get four images of four different animals"
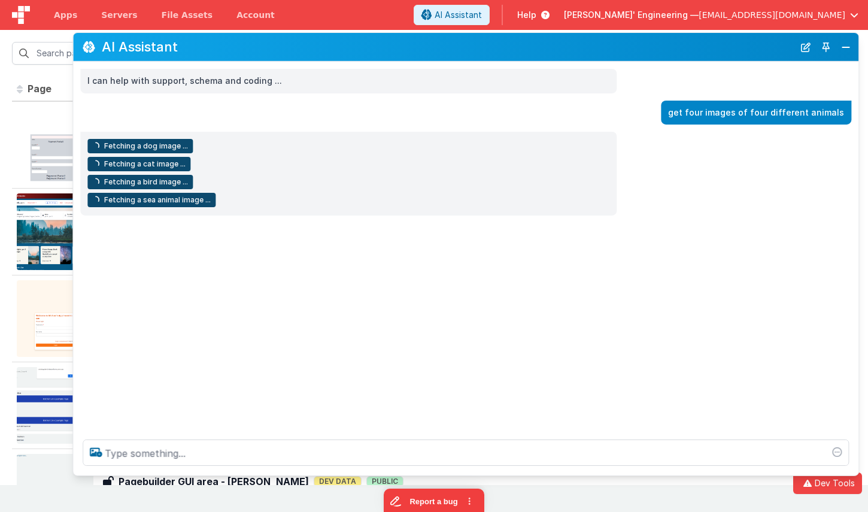
click at [320, 300] on div "I can help with support, schema and coding ... get four images of four differen…" at bounding box center [465, 246] width 785 height 368
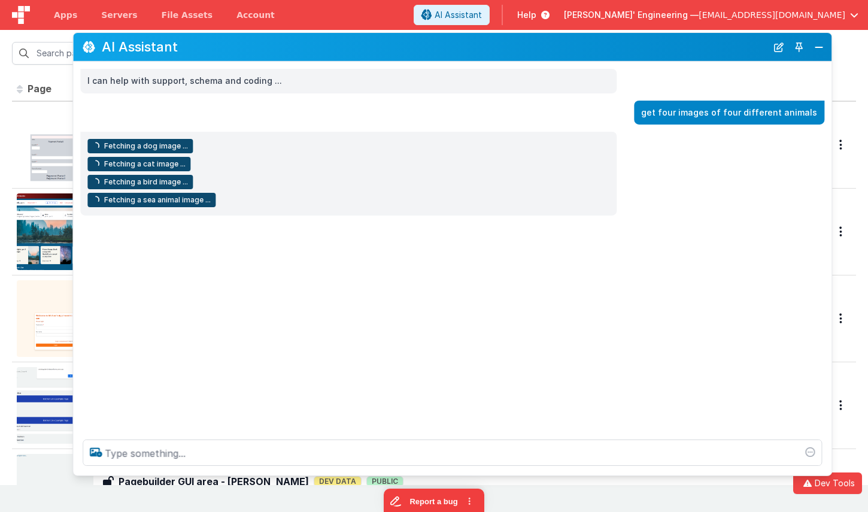
drag, startPoint x: 848, startPoint y: 114, endPoint x: 824, endPoint y: 113, distance: 24.0
click at [783, 113] on div "get four images of four different animals" at bounding box center [729, 112] width 190 height 25
drag, startPoint x: 821, startPoint y: 114, endPoint x: 661, endPoint y: 110, distance: 159.8
click at [661, 110] on div "get four images of four different animals" at bounding box center [732, 112] width 190 height 25
copy p "get four images of four different animals"
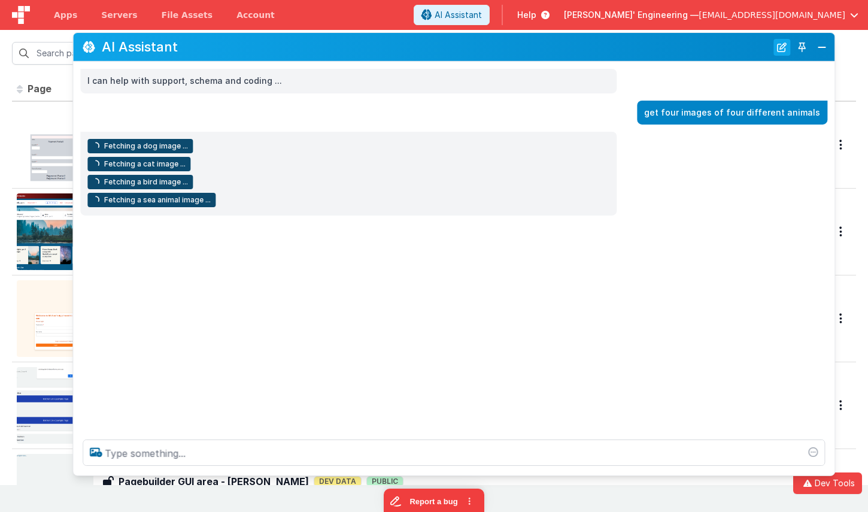
click at [777, 54] on button "New Chat" at bounding box center [781, 46] width 17 height 17
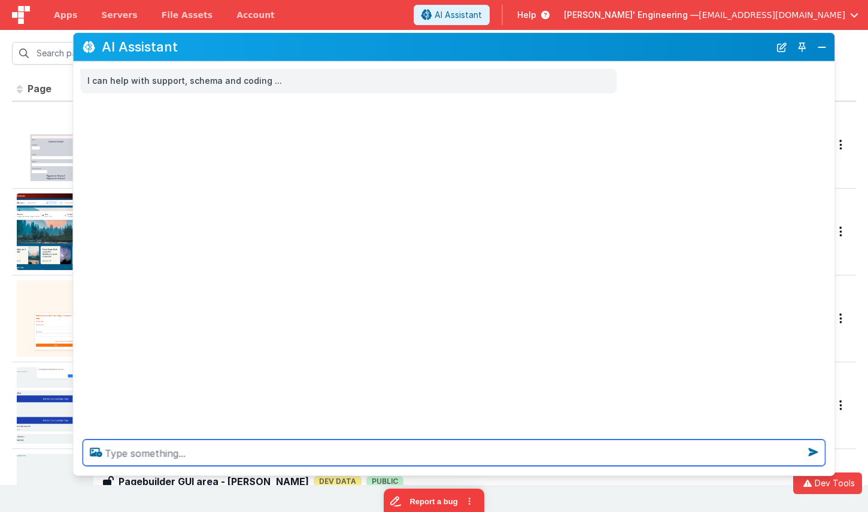
click at [407, 464] on textarea at bounding box center [454, 452] width 742 height 26
paste textarea "get four images of four different animals"
click at [128, 449] on textarea "get four images of four different animals" at bounding box center [454, 452] width 742 height 26
type textarea "get five images of four different animals"
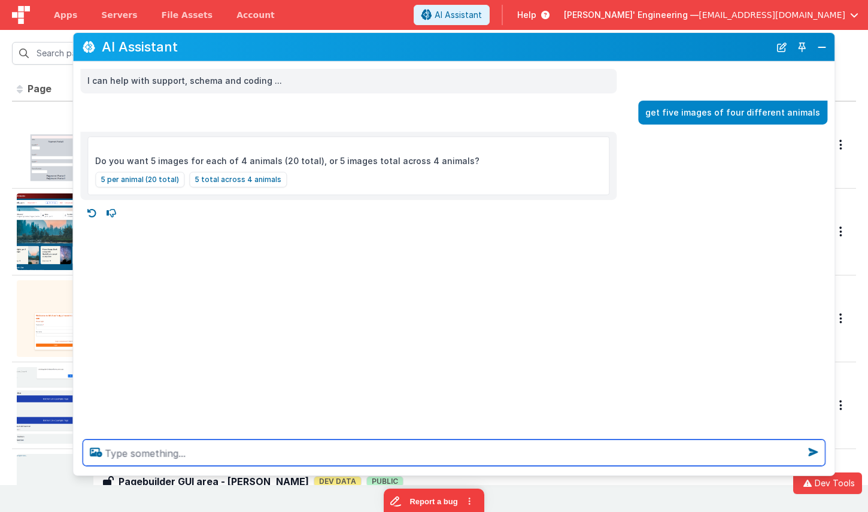
click at [172, 457] on textarea at bounding box center [454, 452] width 742 height 26
type textarea "5 images total, of different animals"
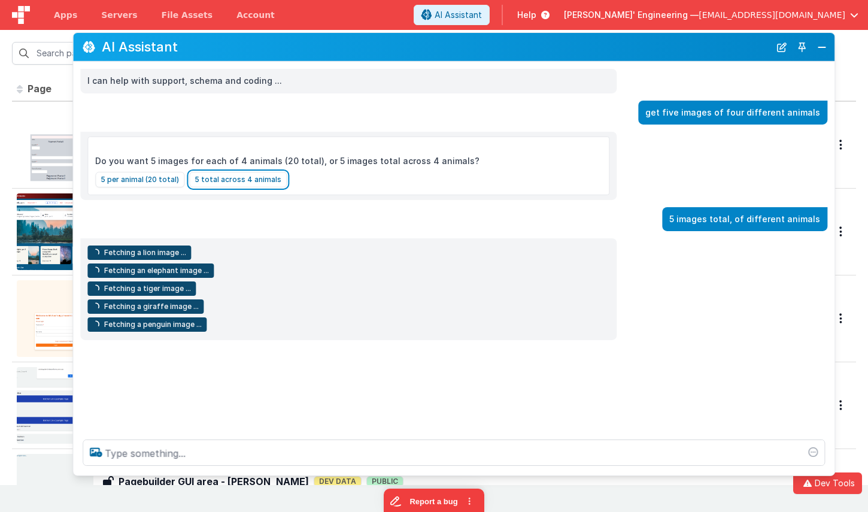
drag, startPoint x: 238, startPoint y: 183, endPoint x: 510, endPoint y: 139, distance: 275.3
click at [238, 183] on button "5 total across 4 animals" at bounding box center [238, 179] width 98 height 16
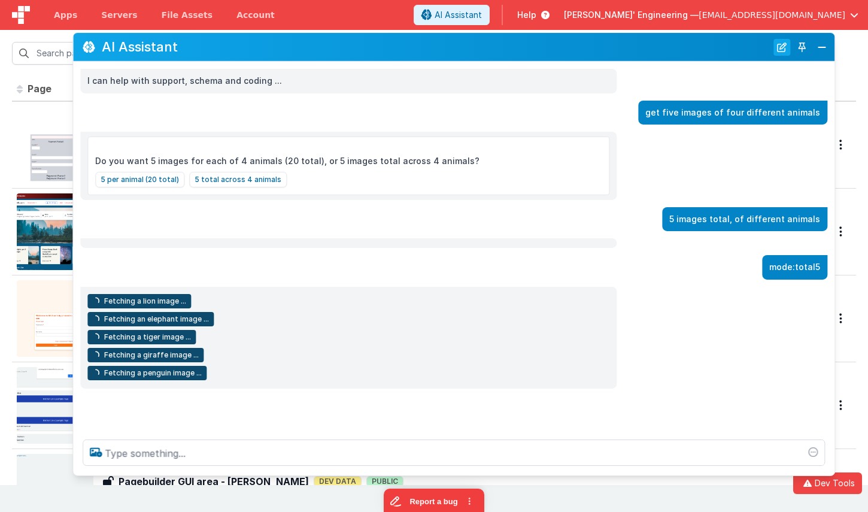
click at [783, 46] on button "New Chat" at bounding box center [781, 46] width 17 height 17
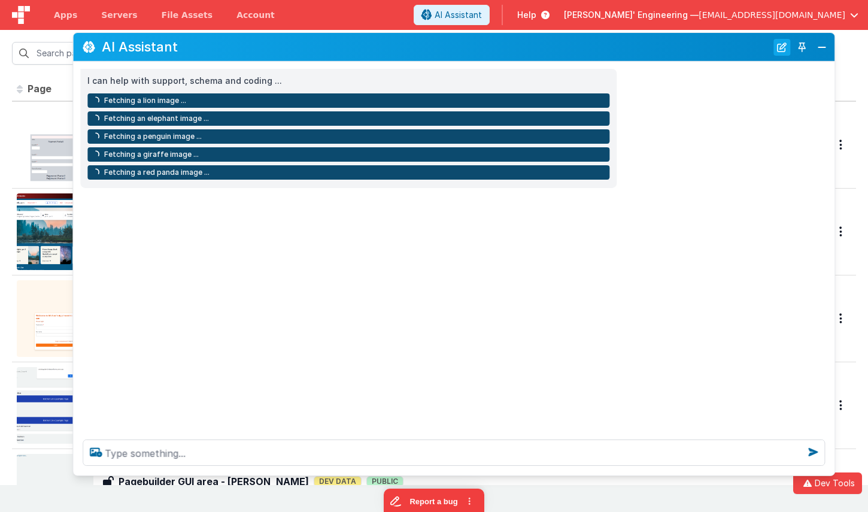
click at [782, 48] on button "New Chat" at bounding box center [781, 46] width 17 height 17
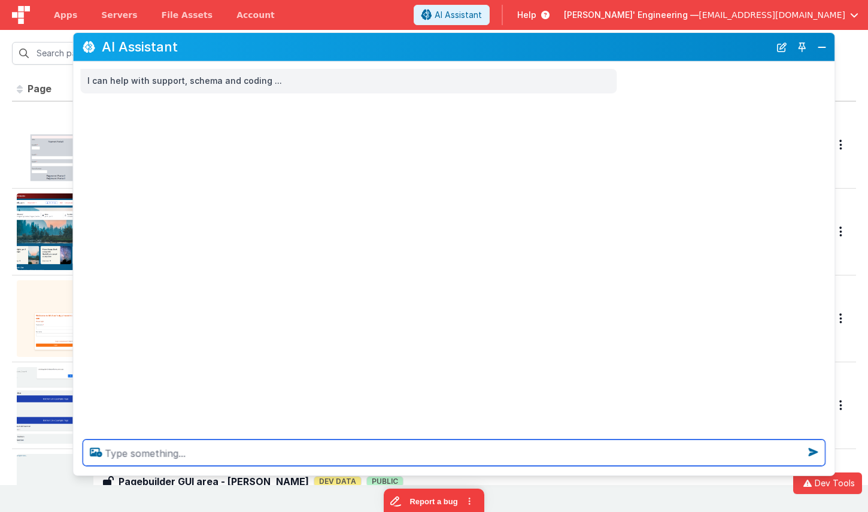
click at [233, 445] on textarea at bounding box center [454, 452] width 742 height 26
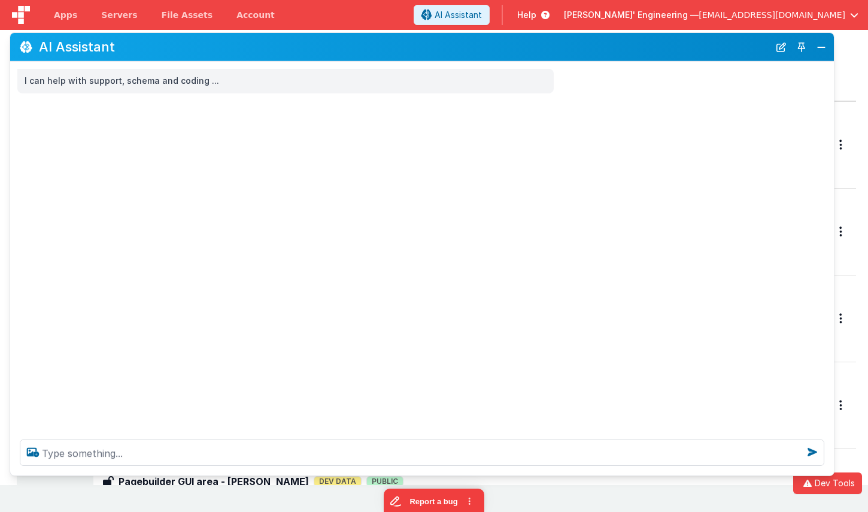
click at [13, 33] on div "AI Assistant" at bounding box center [421, 47] width 823 height 28
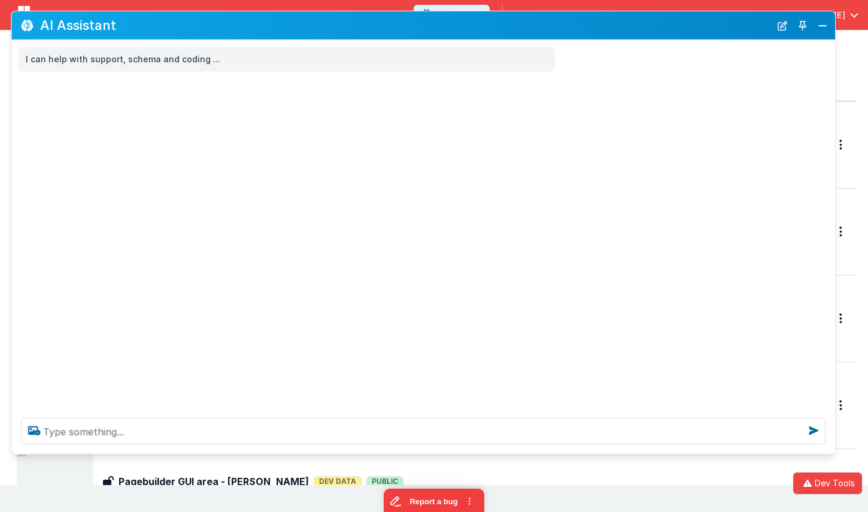
drag, startPoint x: 163, startPoint y: 46, endPoint x: 164, endPoint y: 25, distance: 21.6
click at [164, 25] on h2 "AI Assistant" at bounding box center [405, 25] width 730 height 14
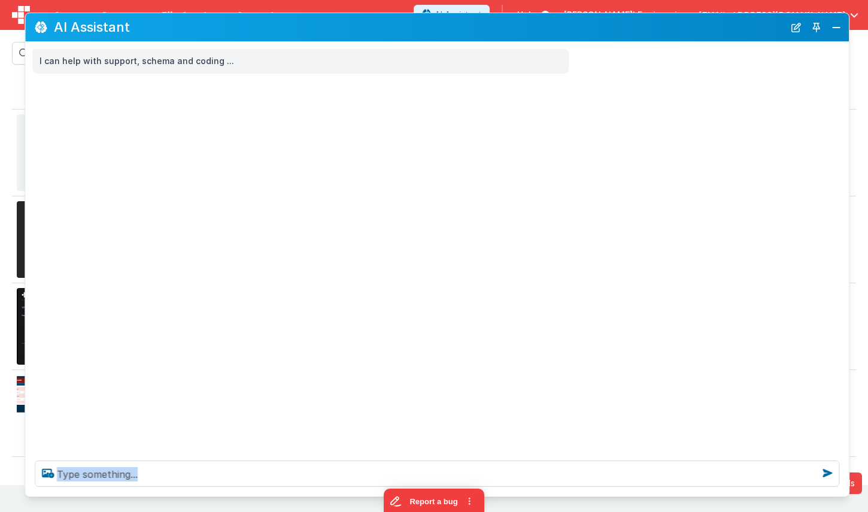
drag, startPoint x: 661, startPoint y: 483, endPoint x: 659, endPoint y: 496, distance: 12.6
click at [659, 496] on div at bounding box center [436, 473] width 823 height 45
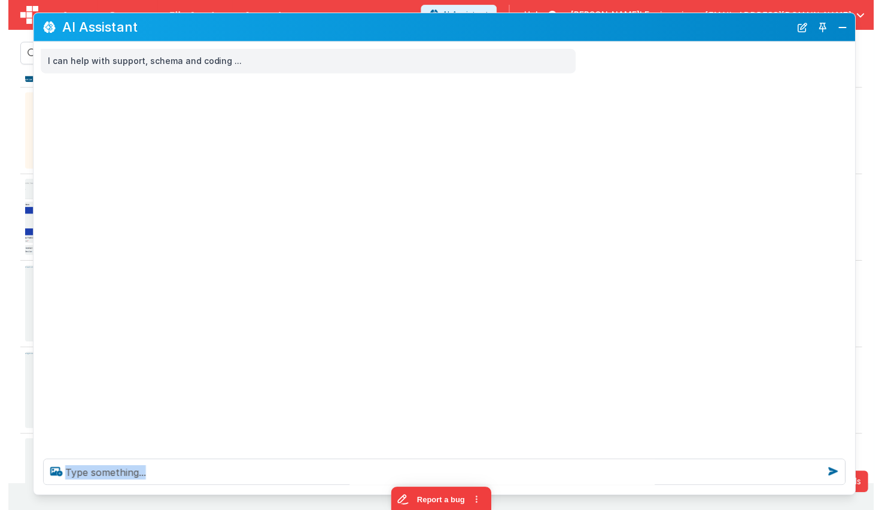
scroll to position [186, 0]
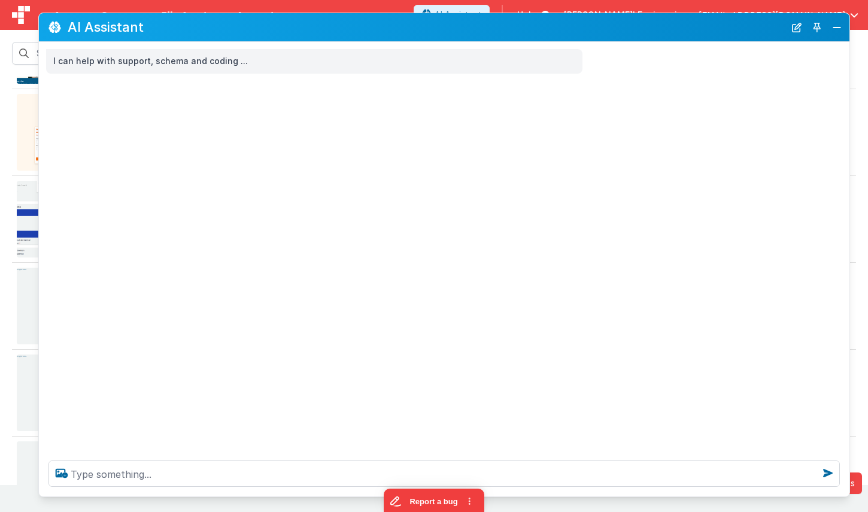
drag, startPoint x: 25, startPoint y: 229, endPoint x: 60, endPoint y: 218, distance: 36.5
click at [38, 217] on section "Id Page Description Hook Last Edited FR_E0C135AD-12CF-C14C-BA37-7849516A90EA Mi…" at bounding box center [434, 257] width 868 height 455
click at [180, 222] on div "I can help with support, schema and coding ..." at bounding box center [444, 246] width 810 height 409
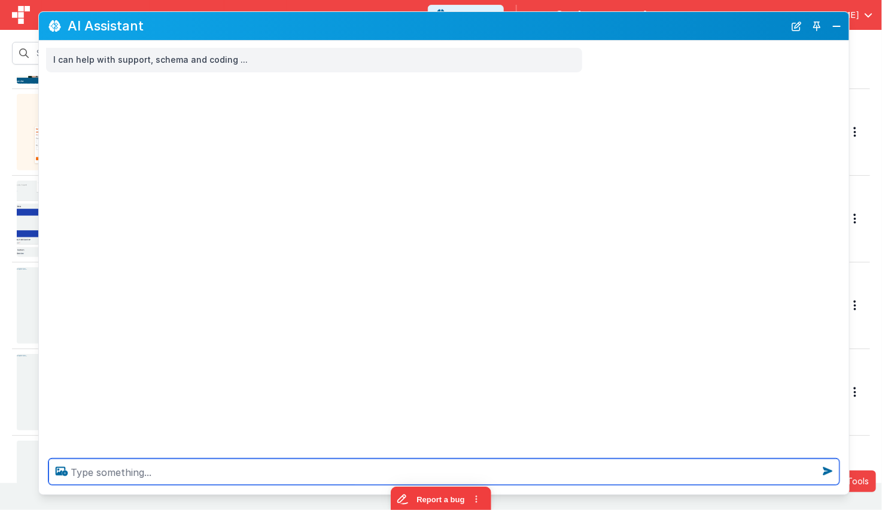
click at [359, 479] on textarea at bounding box center [443, 472] width 791 height 26
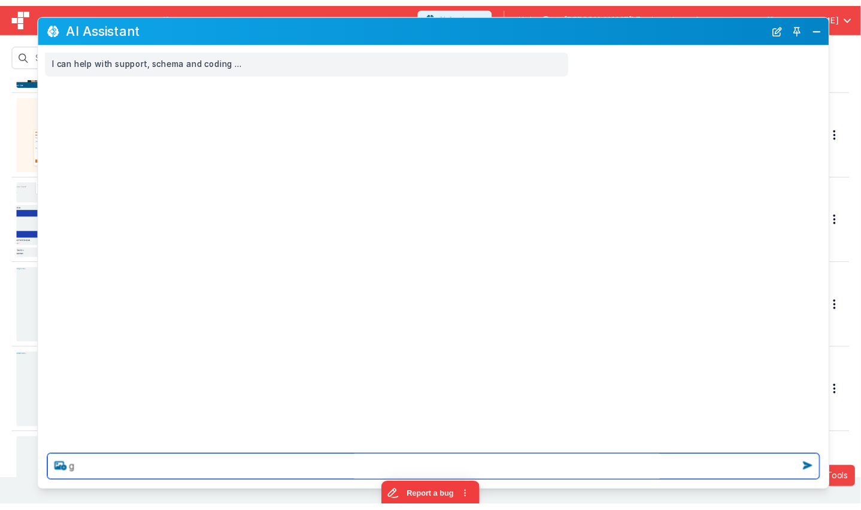
scroll to position [0, 0]
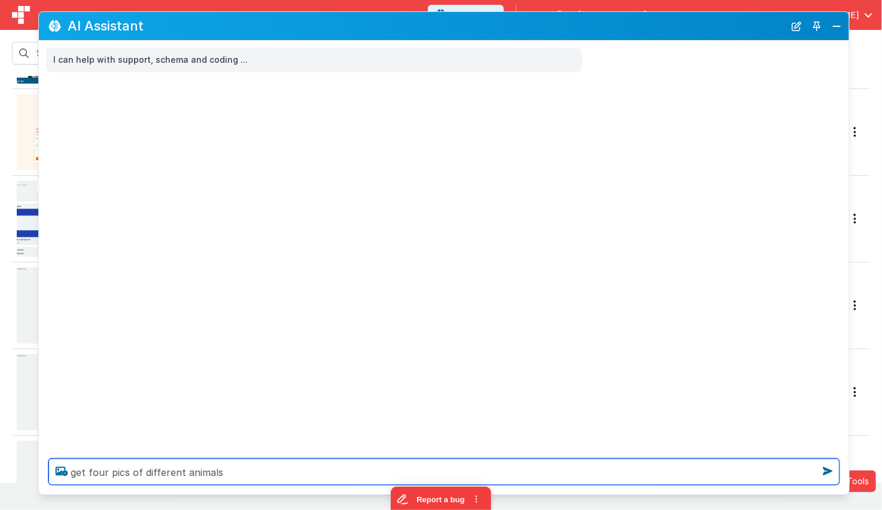
type textarea "get four pics of different animals"
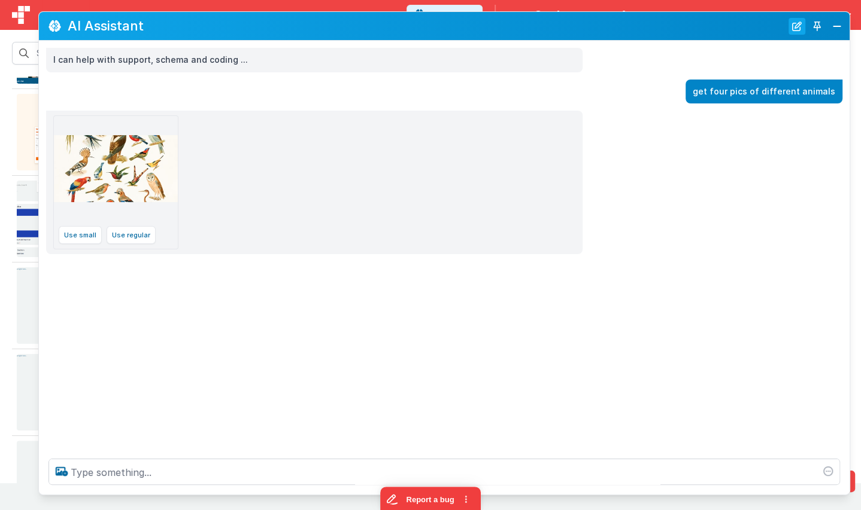
click at [783, 28] on button "New Chat" at bounding box center [796, 26] width 17 height 17
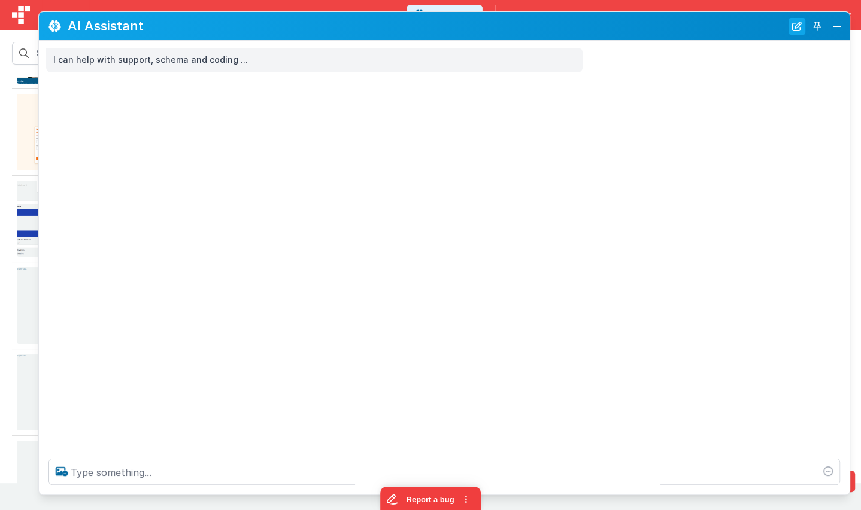
click at [783, 28] on button "New Chat" at bounding box center [796, 26] width 17 height 17
click at [783, 22] on button "New Chat" at bounding box center [796, 26] width 17 height 17
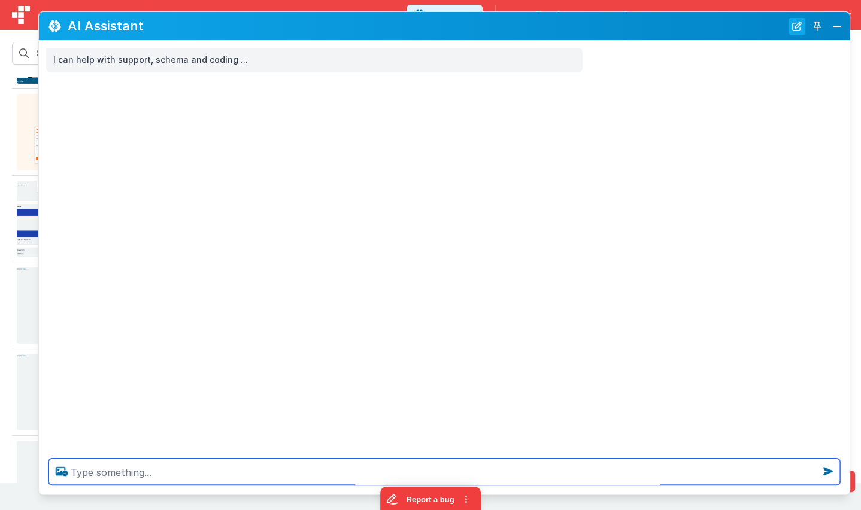
click at [783, 22] on button "New Chat" at bounding box center [796, 26] width 17 height 17
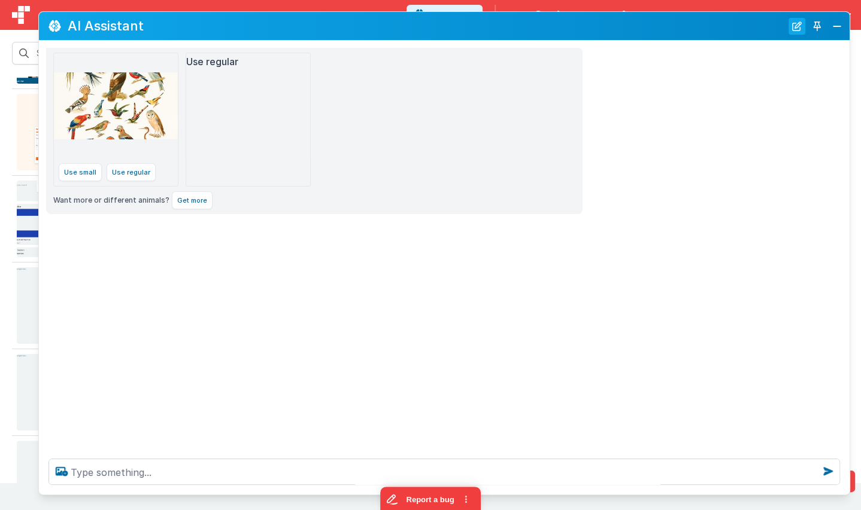
click at [783, 22] on button "New Chat" at bounding box center [796, 26] width 17 height 17
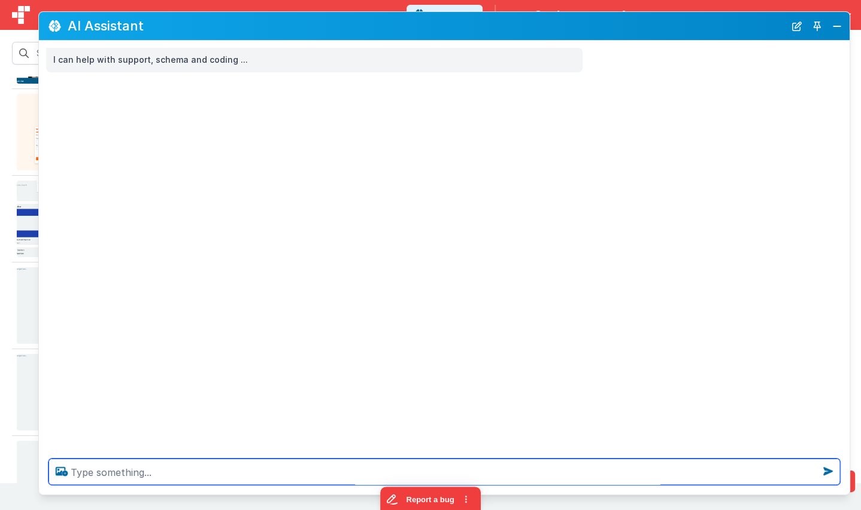
click at [127, 467] on textarea at bounding box center [443, 472] width 791 height 26
type textarea "get thre pics of different animals (tool 3x)"
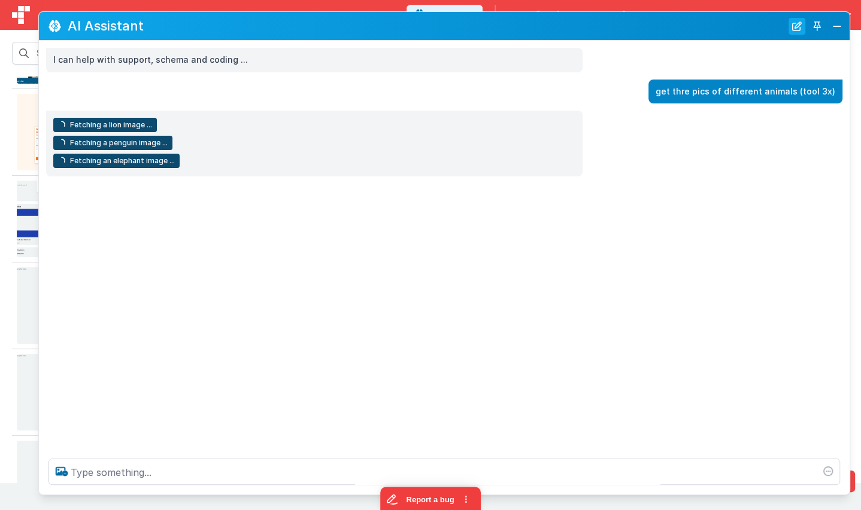
click at [783, 27] on button "New Chat" at bounding box center [796, 26] width 17 height 17
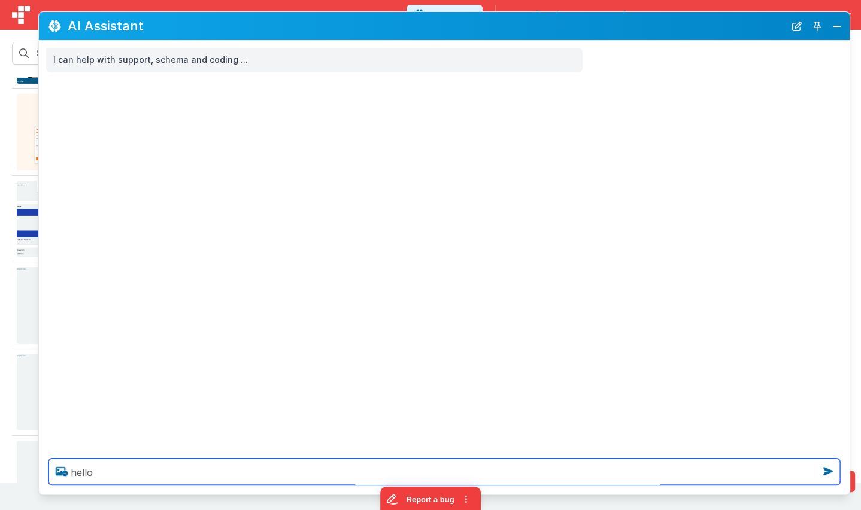
type textarea "hello"
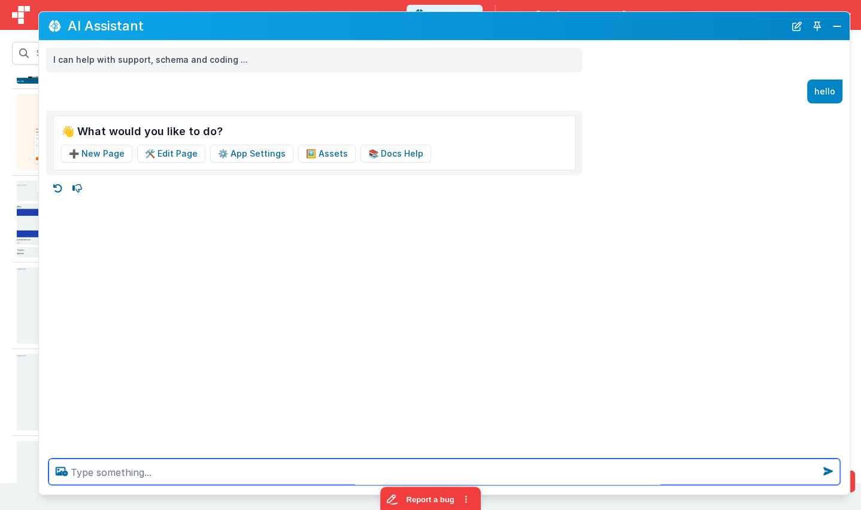
click at [373, 472] on textarea at bounding box center [443, 472] width 791 height 26
type textarea "get a pic of a dog, cat and bird"
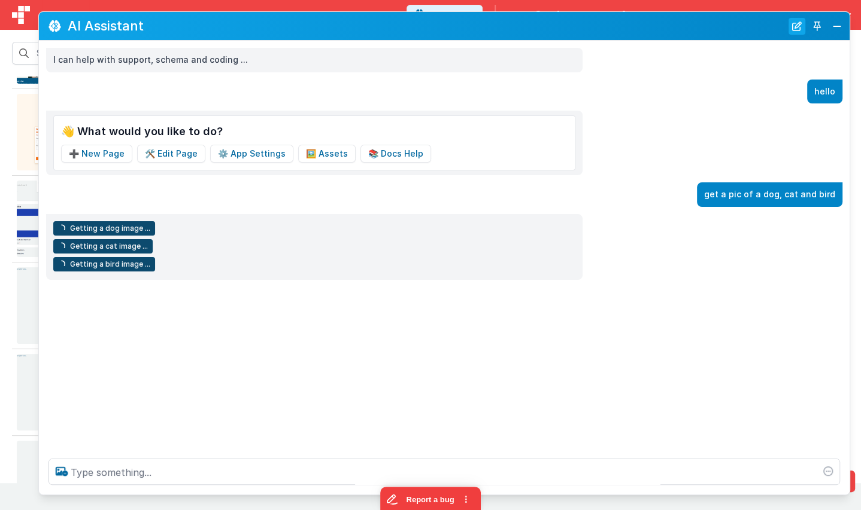
click at [783, 29] on button "New Chat" at bounding box center [796, 26] width 17 height 17
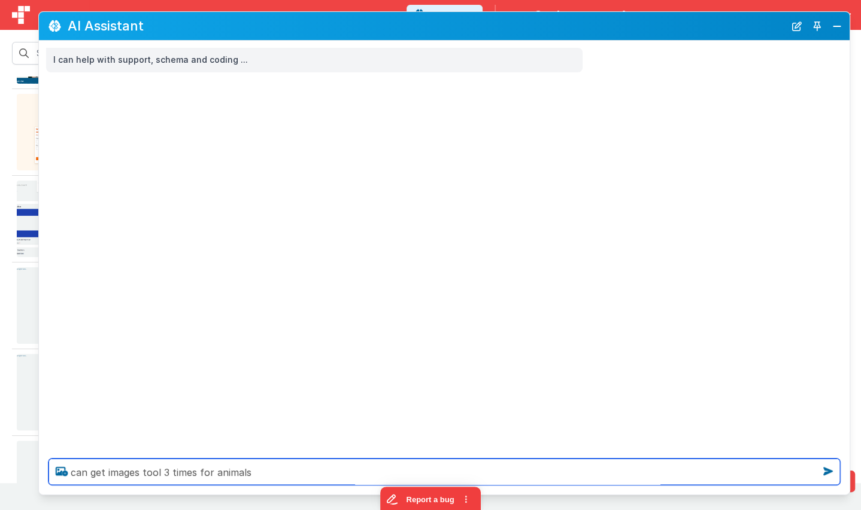
type textarea "can get images tool 3 times for animals"
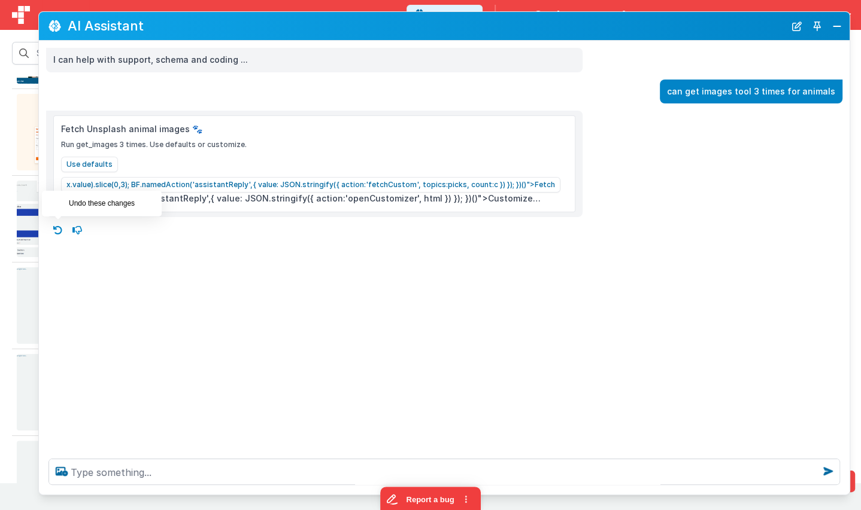
click at [55, 232] on icon at bounding box center [57, 230] width 19 height 19
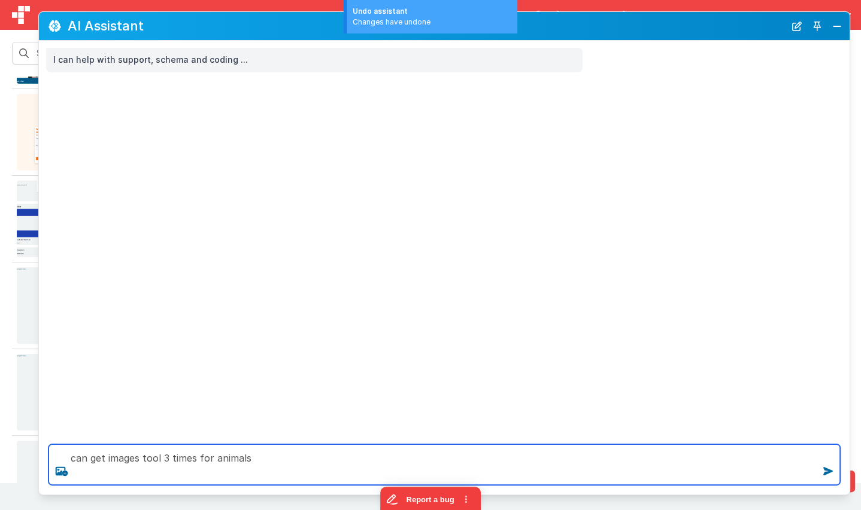
click at [283, 463] on textarea "can get images tool 3 times for animals" at bounding box center [443, 465] width 791 height 41
click at [79, 458] on textarea "can get images tool 3 times for animals" at bounding box center [443, 465] width 791 height 41
type textarea "call get images tool 3 times for animals"
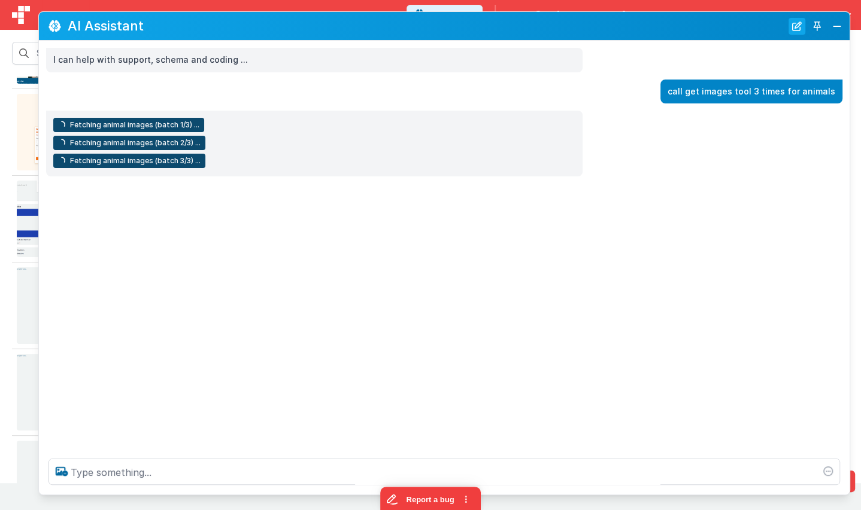
click at [783, 28] on button "New Chat" at bounding box center [796, 26] width 17 height 17
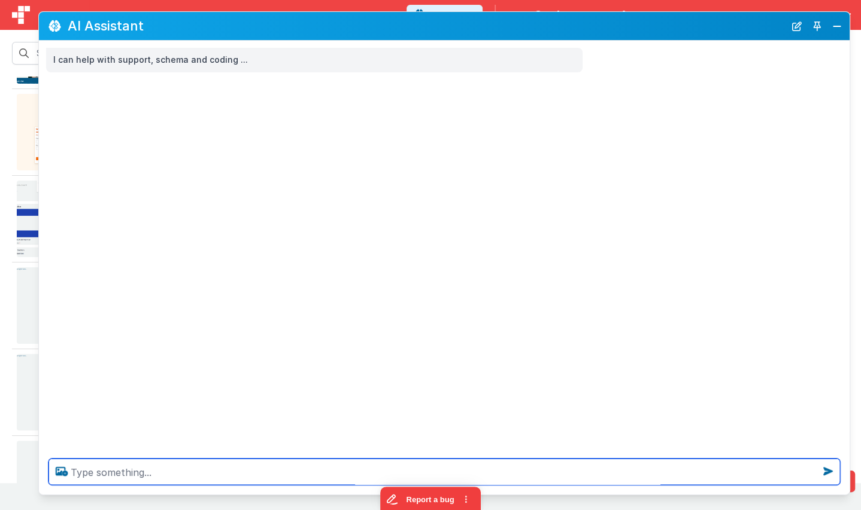
click at [549, 472] on textarea at bounding box center [443, 472] width 791 height 26
click at [168, 469] on textarea "Call the get images 203 times for different animals" at bounding box center [443, 472] width 791 height 26
click at [648, 475] on textarea "Call the get images tool 3 times for different animals" at bounding box center [443, 472] width 791 height 26
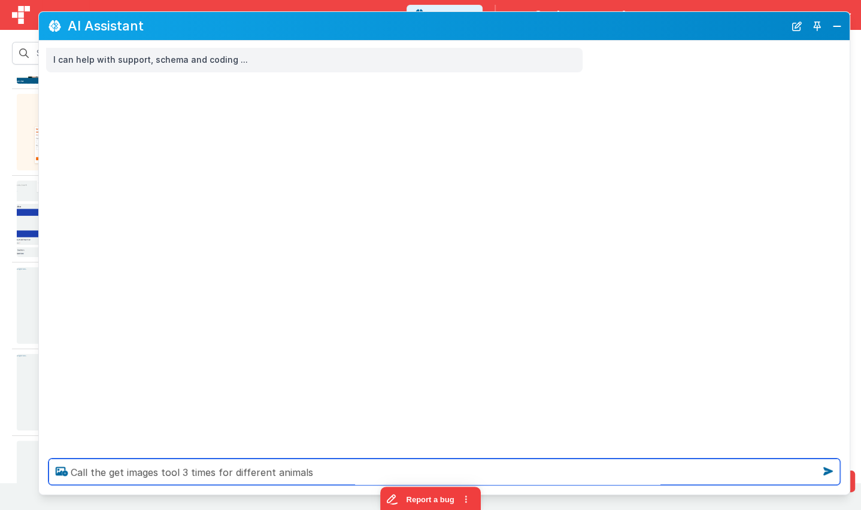
type textarea "Call the get images tool 3 times for different"
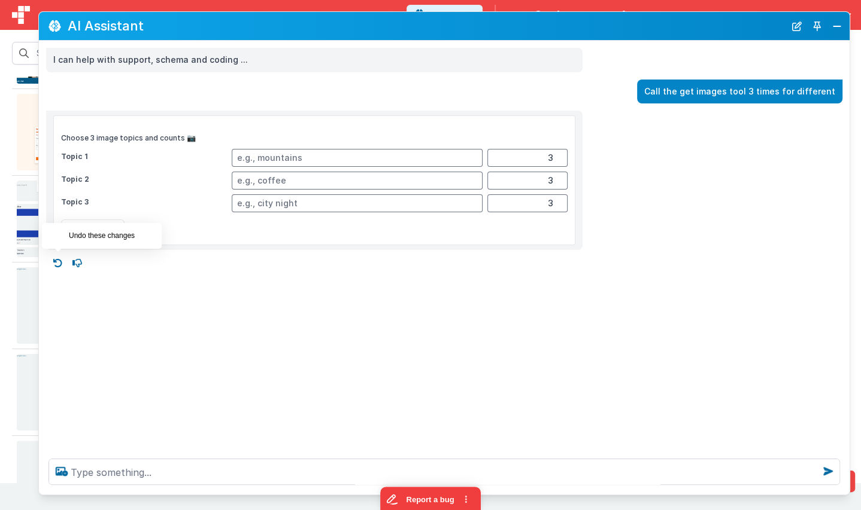
drag, startPoint x: 58, startPoint y: 259, endPoint x: 77, endPoint y: 288, distance: 34.5
click at [58, 259] on icon at bounding box center [57, 263] width 19 height 19
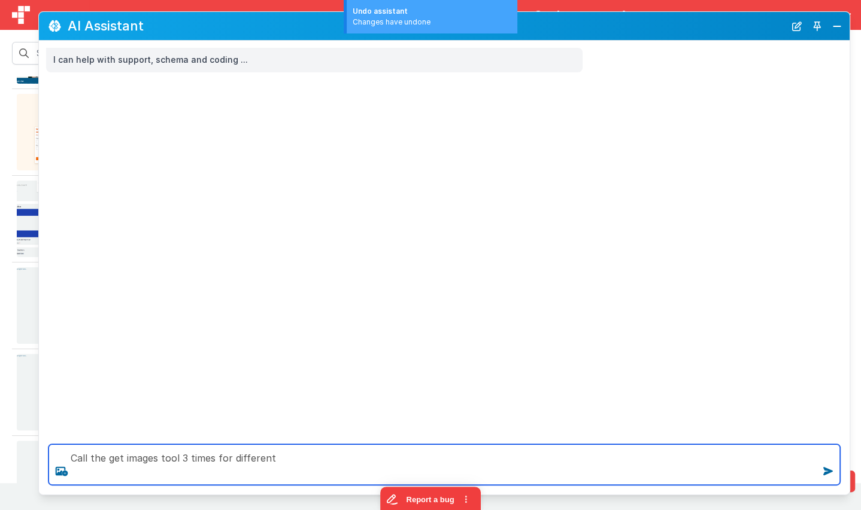
click at [283, 461] on textarea "Call the get images tool 3 times for different" at bounding box center [443, 465] width 791 height 41
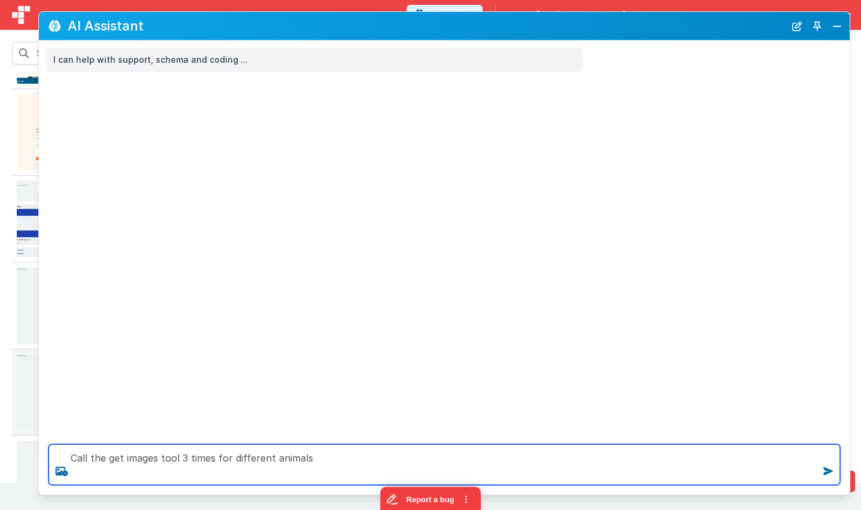
type textarea "Call the get images tool 3 times for different animals"
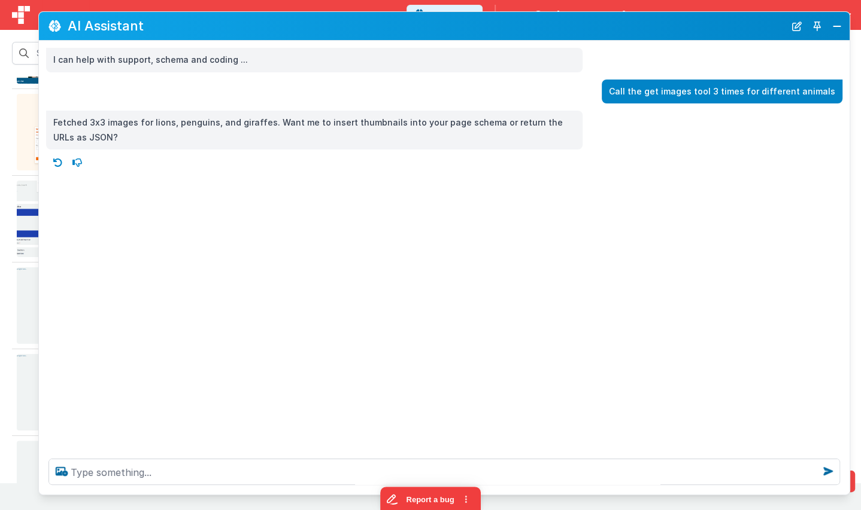
click at [55, 162] on icon at bounding box center [57, 162] width 19 height 19
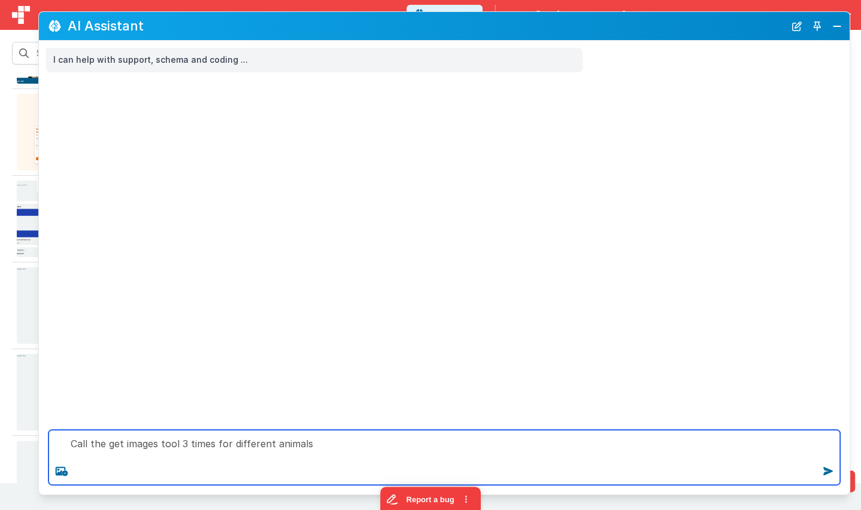
click at [280, 467] on textarea "Call the get images tool 3 times for different animals" at bounding box center [443, 457] width 791 height 55
type textarea "Call the get images tool 3 times for different animals"
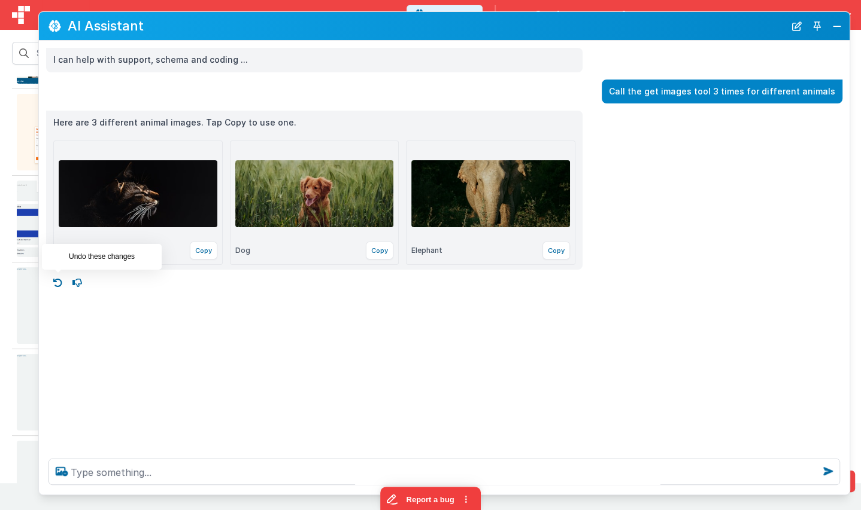
click at [56, 282] on icon at bounding box center [57, 282] width 19 height 19
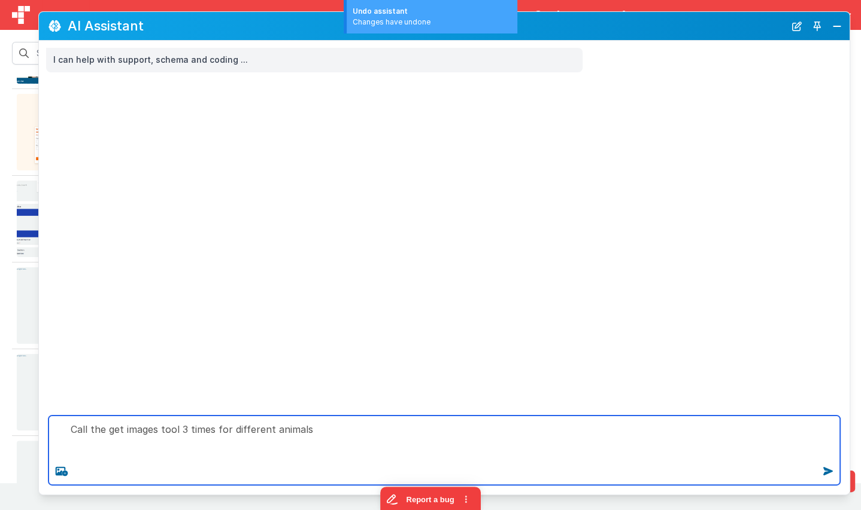
click at [157, 449] on textarea "Call the get images tool 3 times for different animals" at bounding box center [443, 450] width 791 height 69
click at [184, 429] on textarea "Call the get images tool 3 times for different animals" at bounding box center [443, 450] width 791 height 69
click at [184, 460] on textarea "Call the get images tool 4 times for different animals" at bounding box center [443, 450] width 791 height 69
click at [316, 436] on textarea "Call the get images tool 4 times for different animals" at bounding box center [443, 450] width 791 height 69
type textarea "Call the get images tool 4 times for different animals"
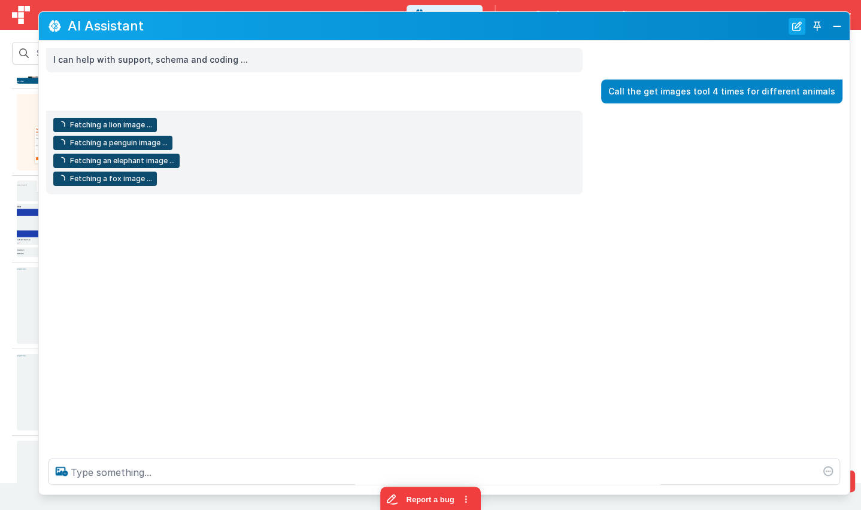
click at [783, 28] on button "New Chat" at bounding box center [796, 26] width 17 height 17
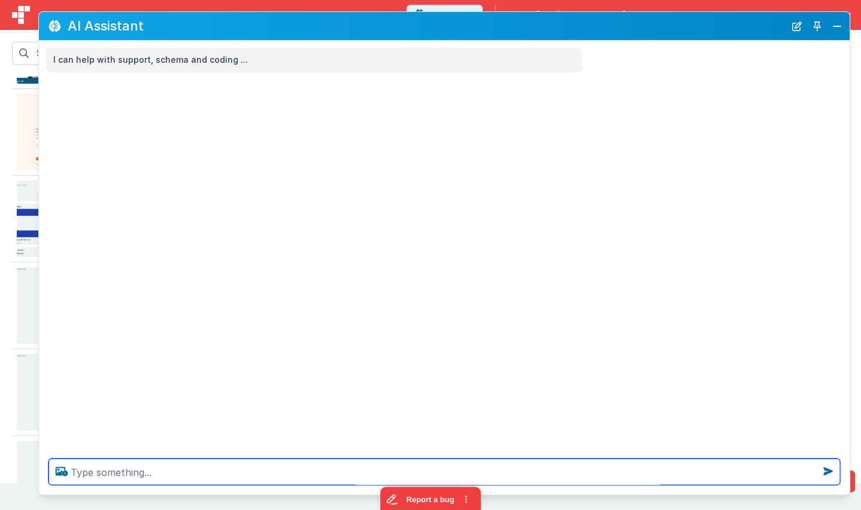
click at [470, 466] on textarea at bounding box center [443, 472] width 791 height 26
type textarea "Call the get images 204 times and fetch different random animals as a test"
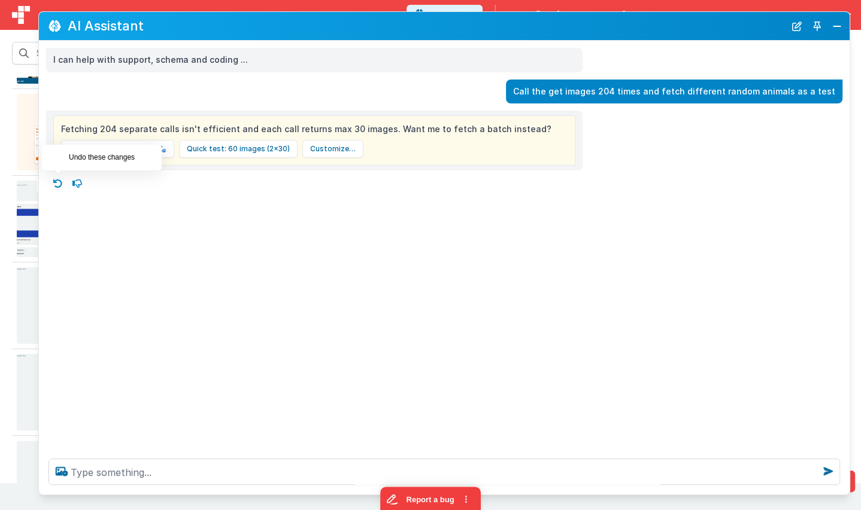
click at [62, 185] on icon at bounding box center [57, 183] width 19 height 19
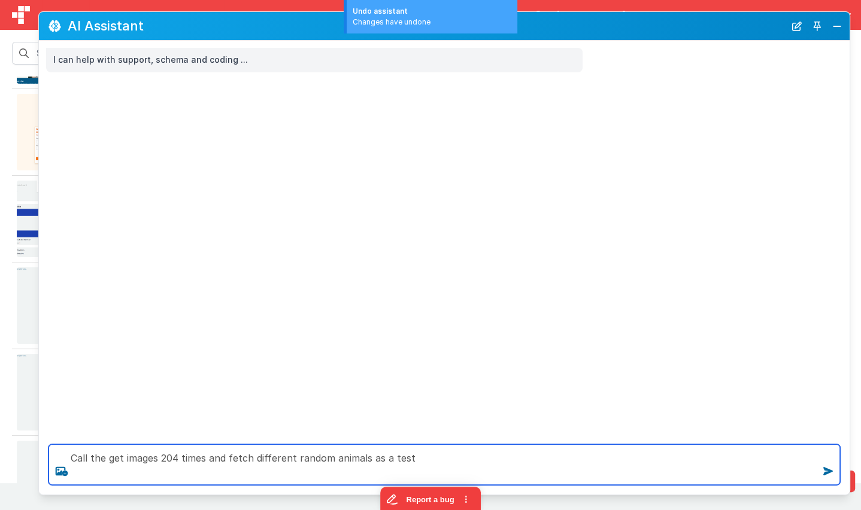
click at [172, 457] on textarea "Call the get images 204 times and fetch different random animals as a test" at bounding box center [443, 465] width 791 height 41
type textarea "Call the get images 4 times and fetch different random animals as a test"
